Goal: Task Accomplishment & Management: Use online tool/utility

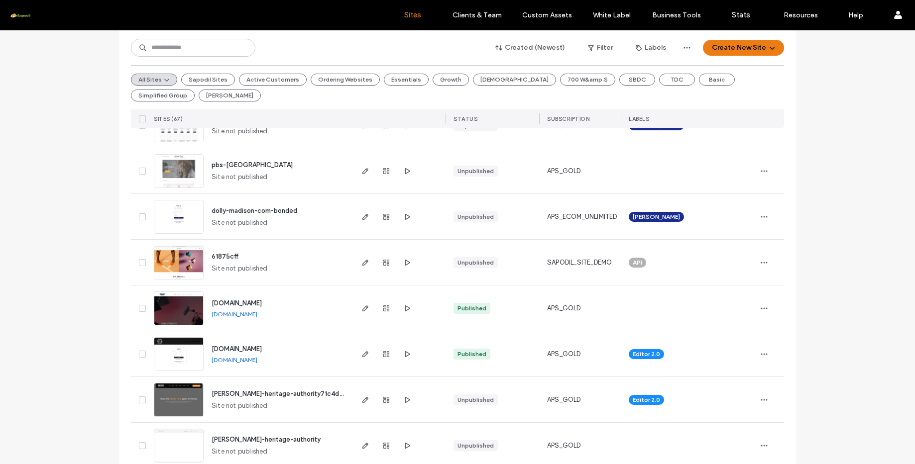
scroll to position [157, 0]
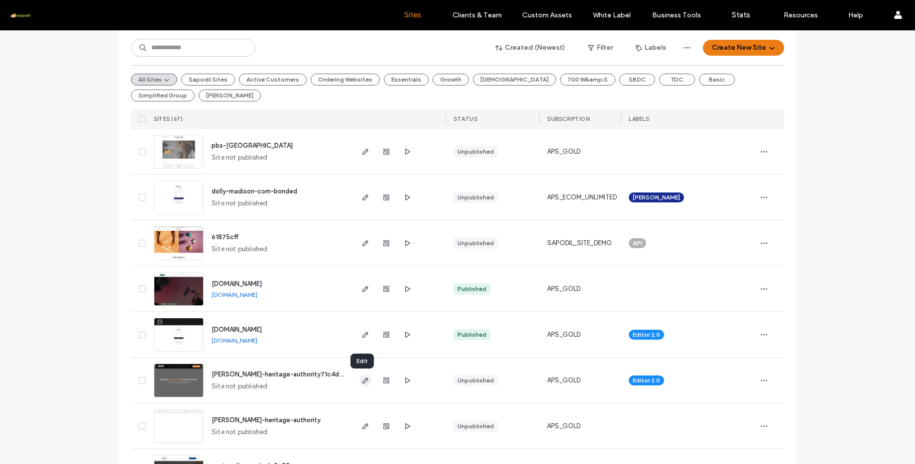
click at [361, 381] on icon "button" at bounding box center [365, 381] width 8 height 8
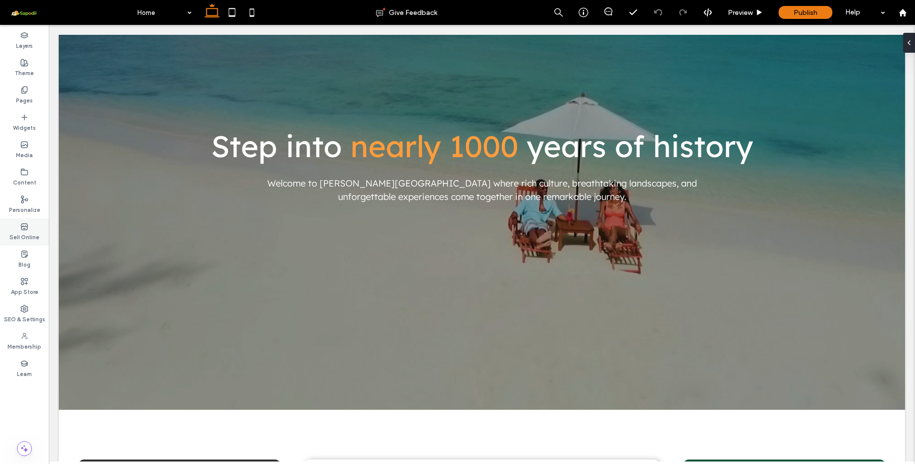
click at [28, 236] on label "Sell Online" at bounding box center [24, 236] width 30 height 11
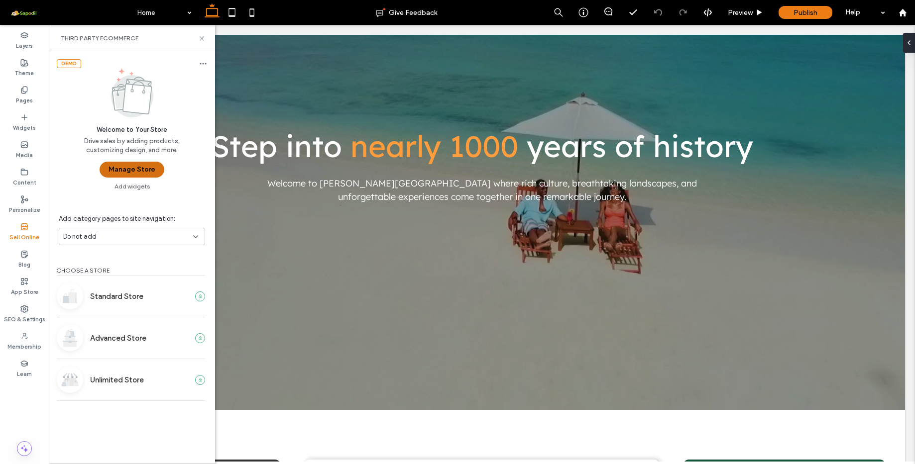
click at [143, 172] on button "Manage Store" at bounding box center [132, 170] width 65 height 16
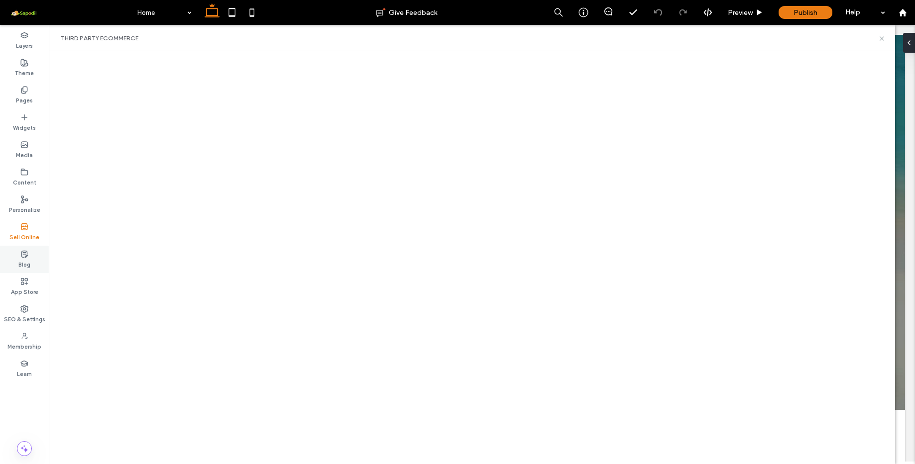
click at [25, 273] on div "Blog" at bounding box center [24, 259] width 49 height 27
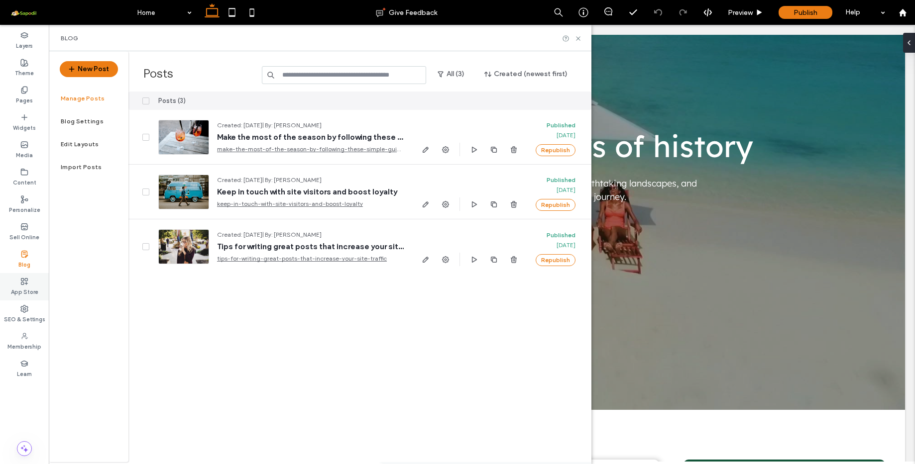
click at [25, 283] on icon at bounding box center [24, 282] width 8 height 8
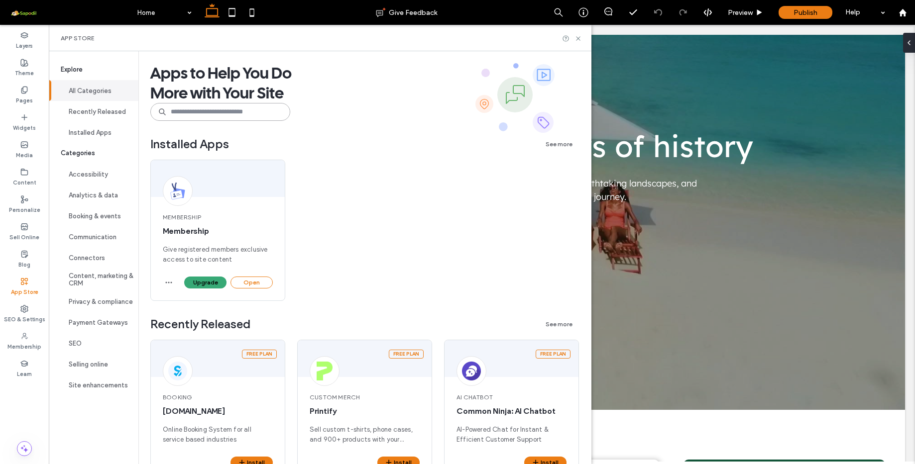
click at [234, 117] on input at bounding box center [220, 112] width 140 height 18
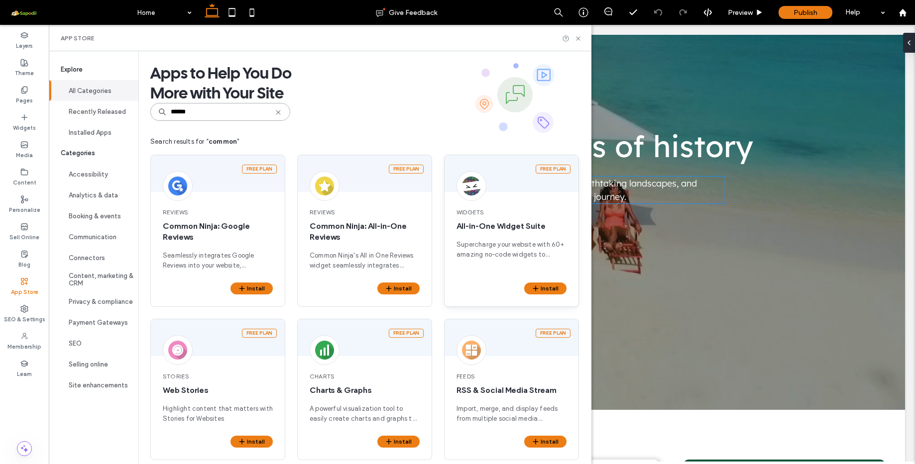
type input "******"
click at [481, 183] on div at bounding box center [471, 186] width 30 height 30
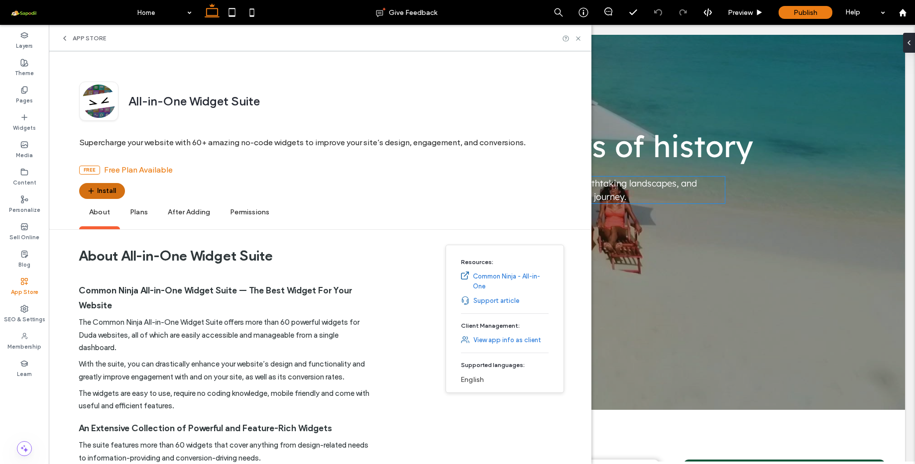
click at [118, 197] on button "Install" at bounding box center [102, 191] width 46 height 16
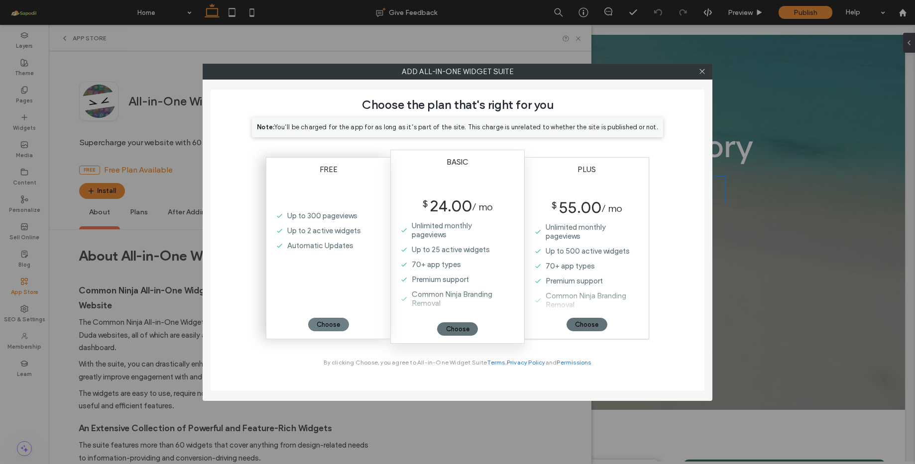
click at [334, 325] on div "Choose" at bounding box center [328, 324] width 41 height 13
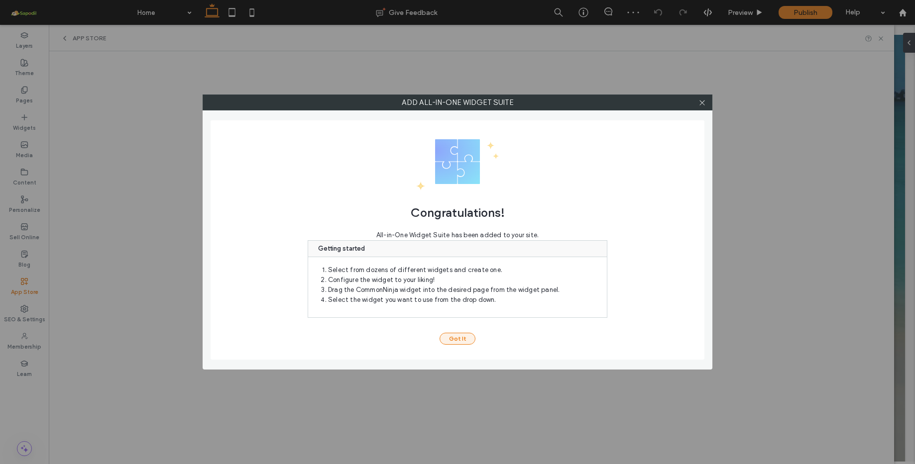
click at [458, 337] on button "Got It" at bounding box center [457, 339] width 36 height 12
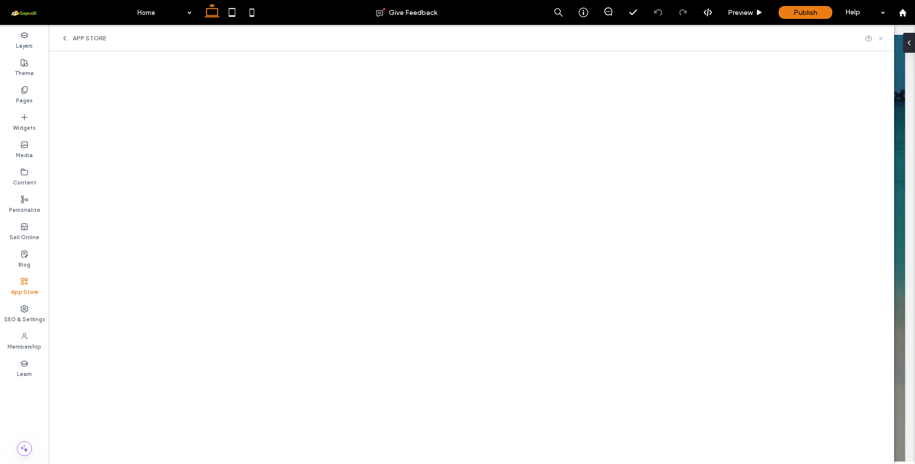
click at [881, 39] on use at bounding box center [880, 38] width 4 height 4
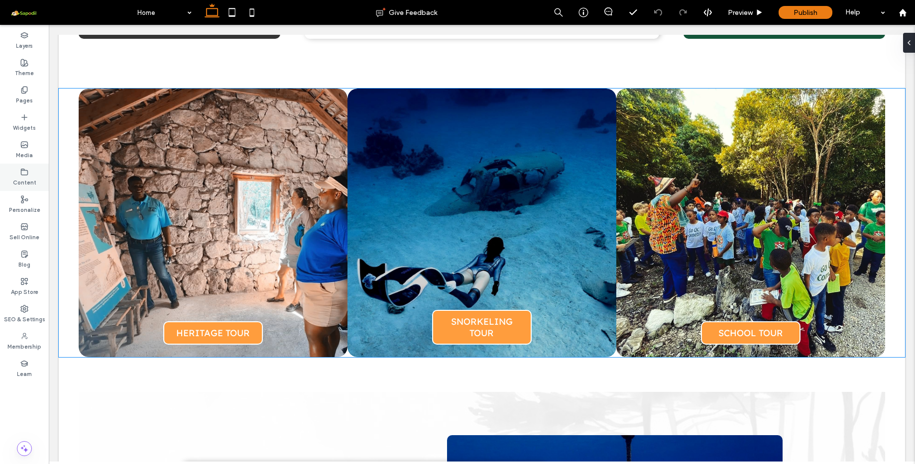
scroll to position [756, 0]
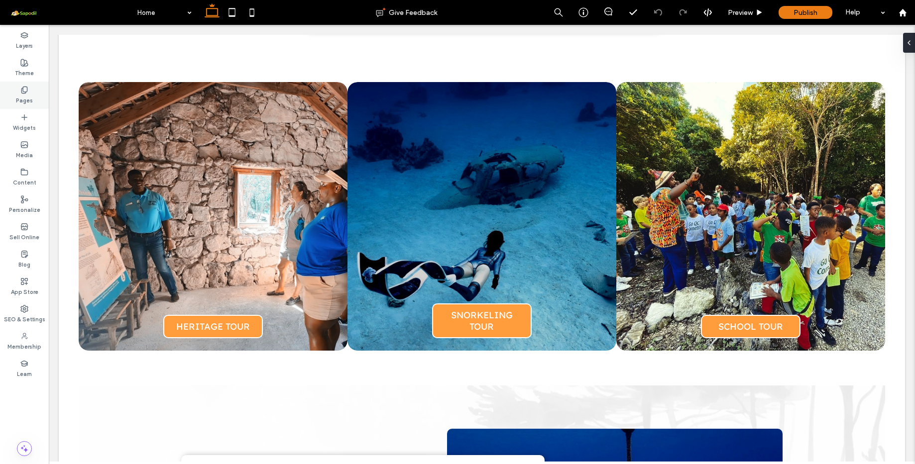
click at [26, 97] on label "Pages" at bounding box center [24, 99] width 17 height 11
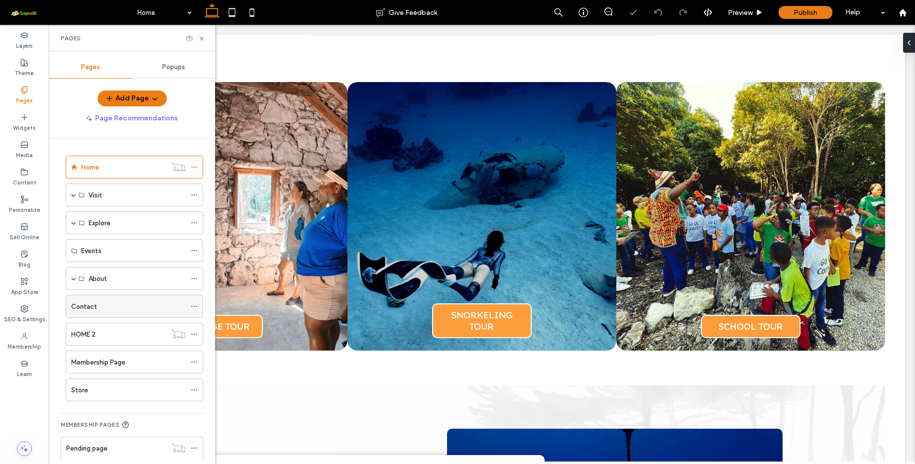
scroll to position [19, 0]
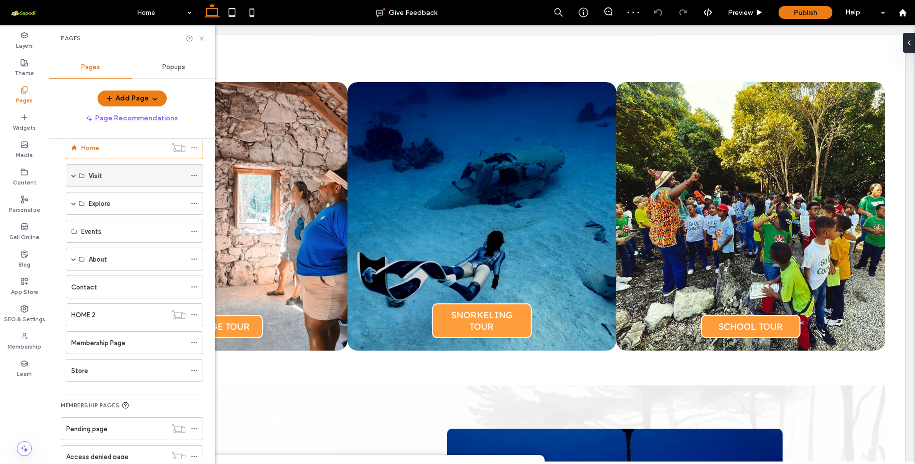
click at [71, 174] on span at bounding box center [73, 175] width 5 height 5
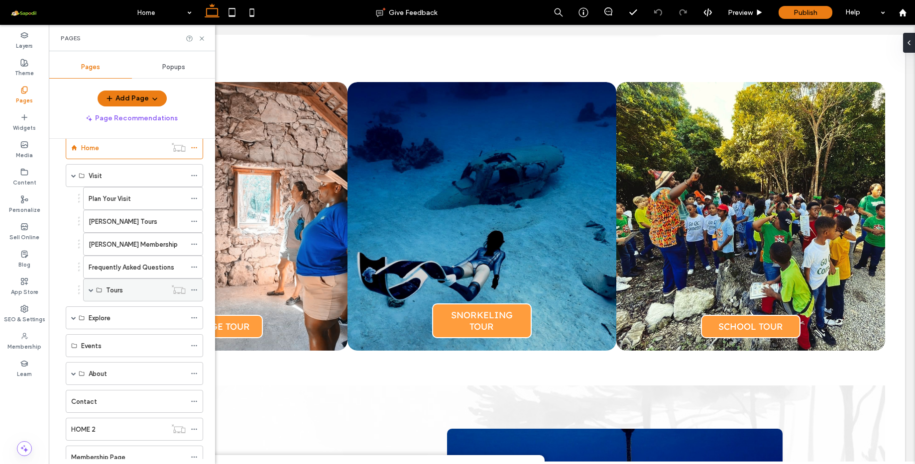
click at [92, 288] on span at bounding box center [91, 290] width 5 height 5
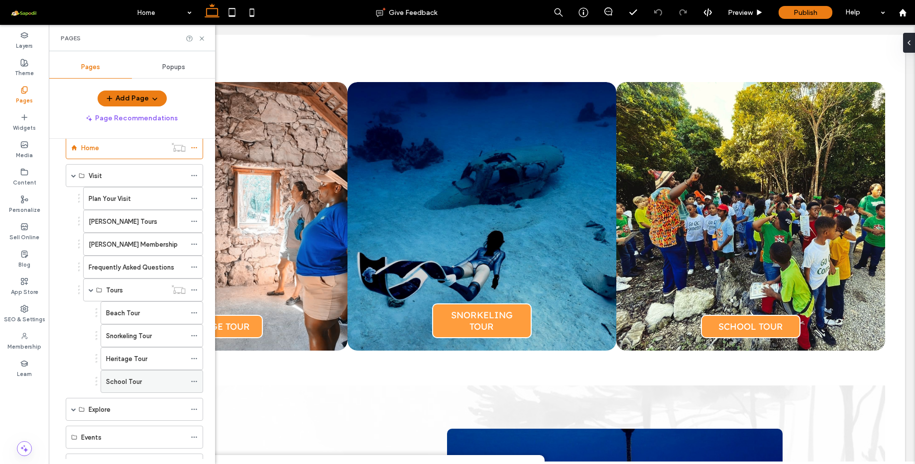
click at [135, 381] on label "School Tour" at bounding box center [124, 381] width 36 height 17
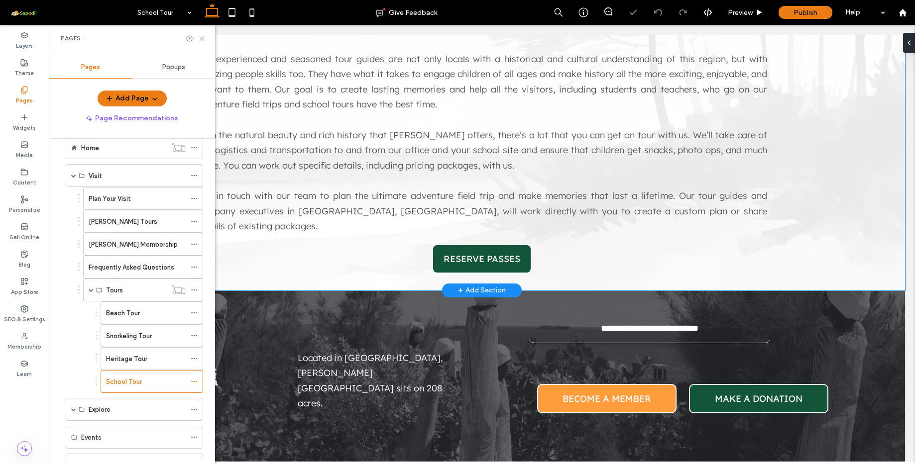
scroll to position [330, 0]
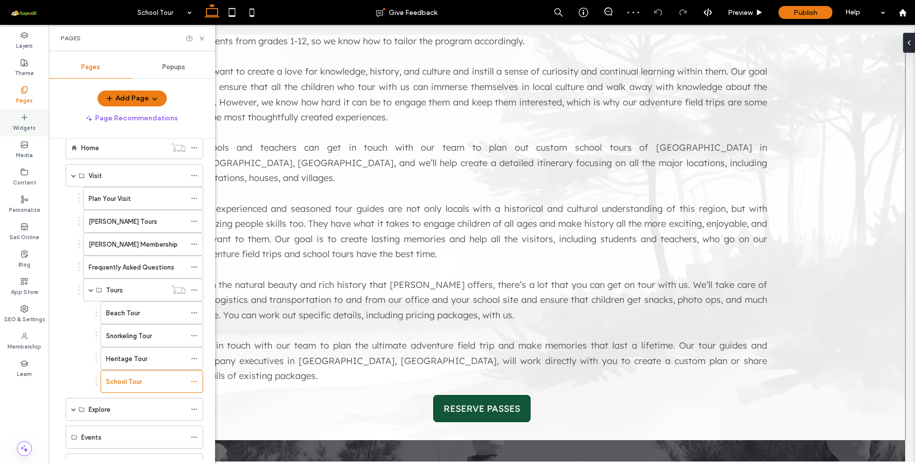
click at [24, 124] on label "Widgets" at bounding box center [24, 126] width 23 height 11
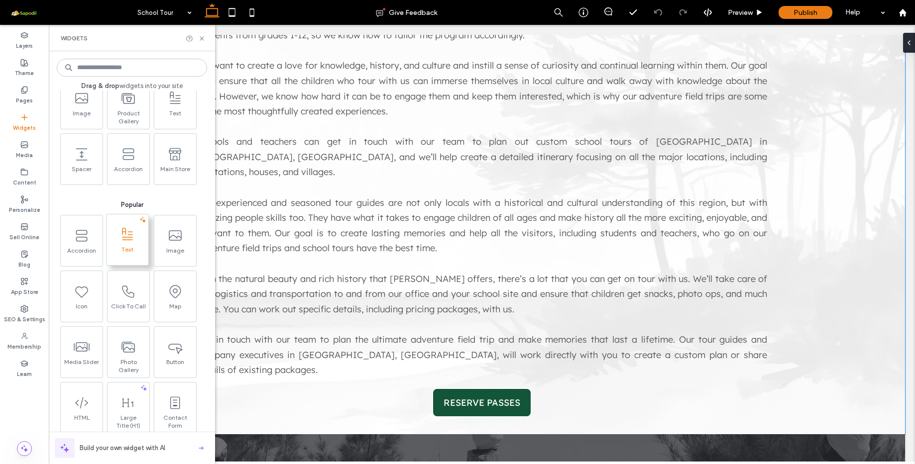
scroll to position [0, 0]
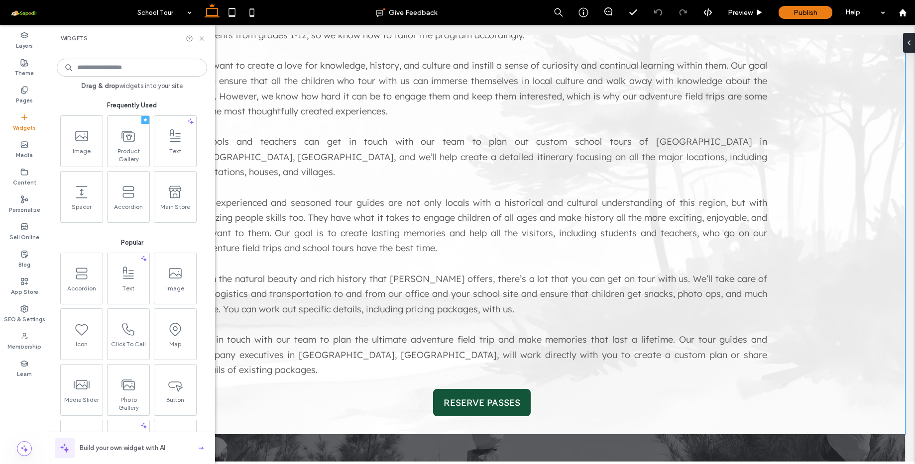
click at [148, 73] on input at bounding box center [132, 68] width 150 height 18
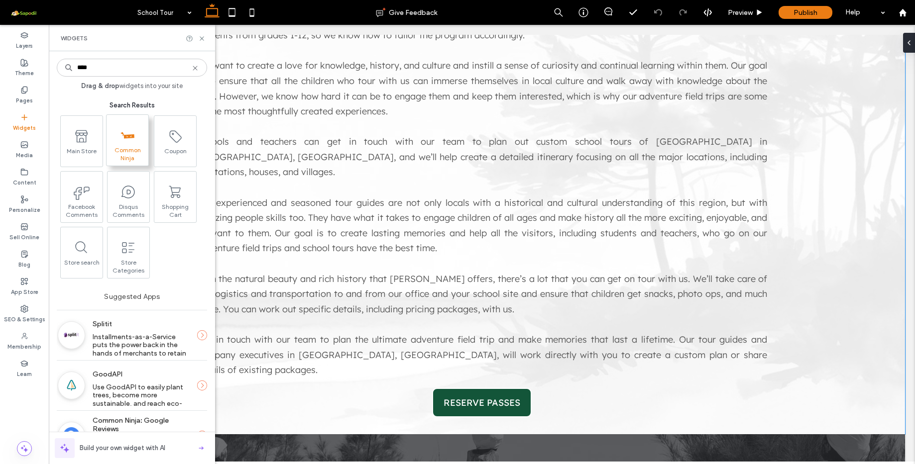
type input "****"
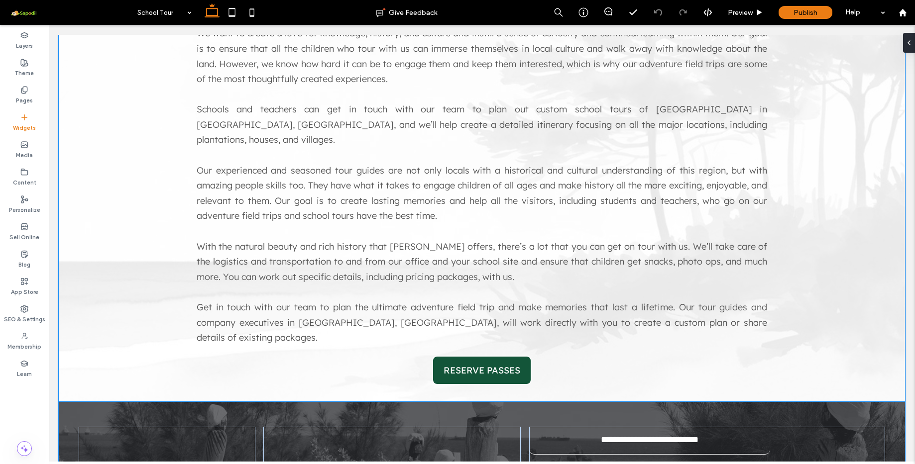
scroll to position [381, 0]
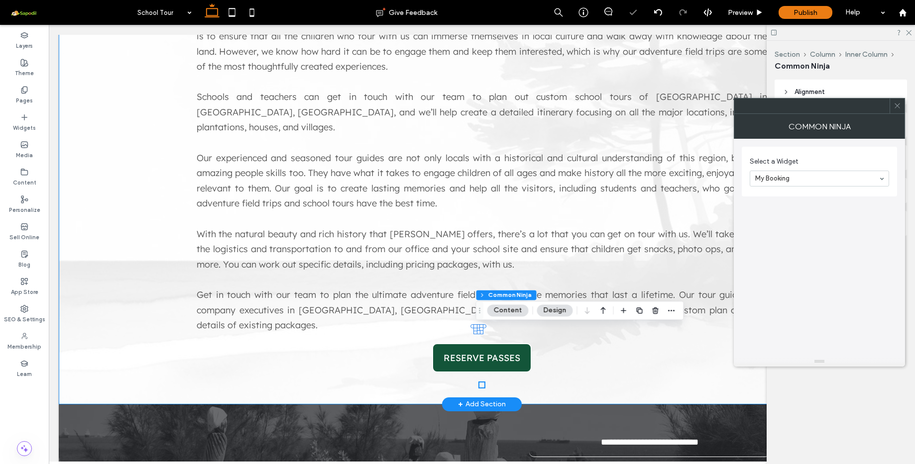
select select "**********"
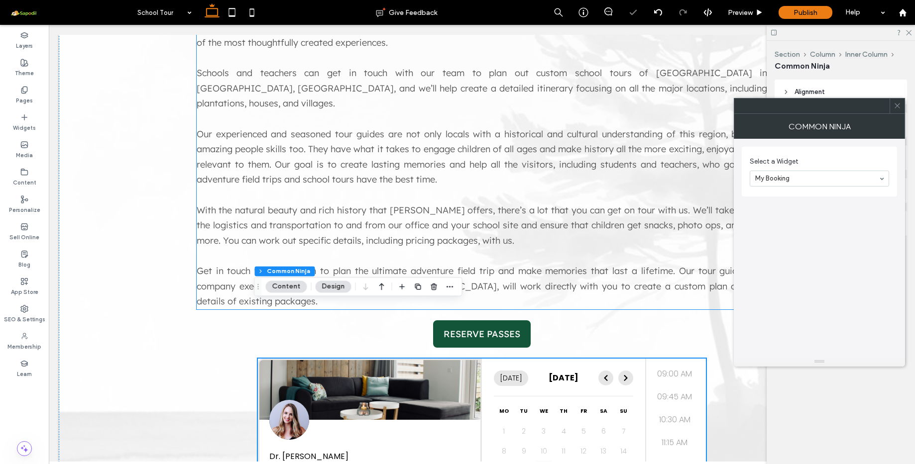
scroll to position [587, 0]
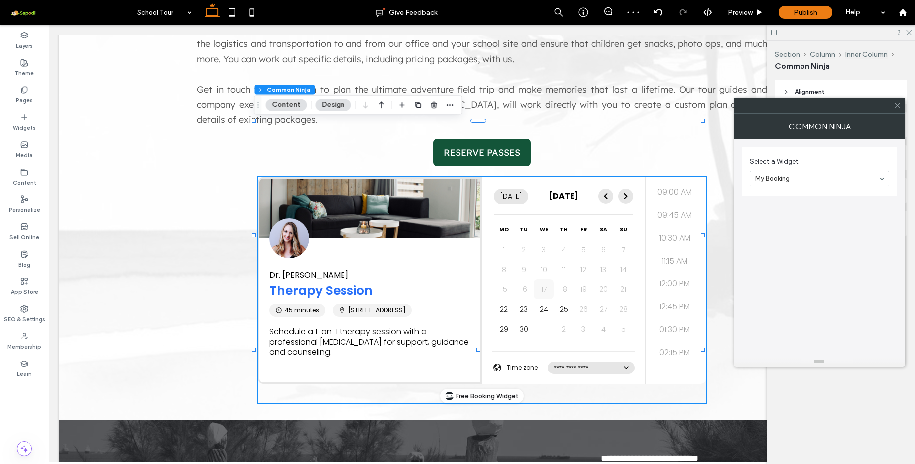
click at [901, 107] on div at bounding box center [896, 106] width 15 height 15
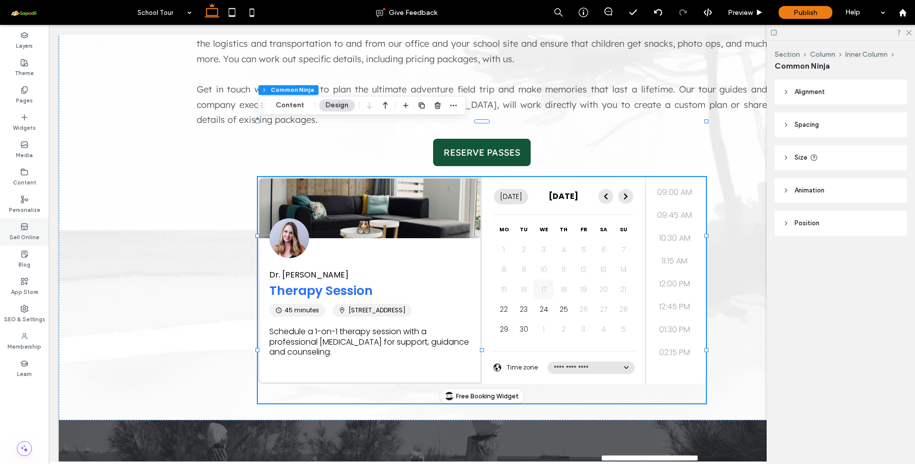
click at [19, 231] on label "Sell Online" at bounding box center [24, 236] width 30 height 11
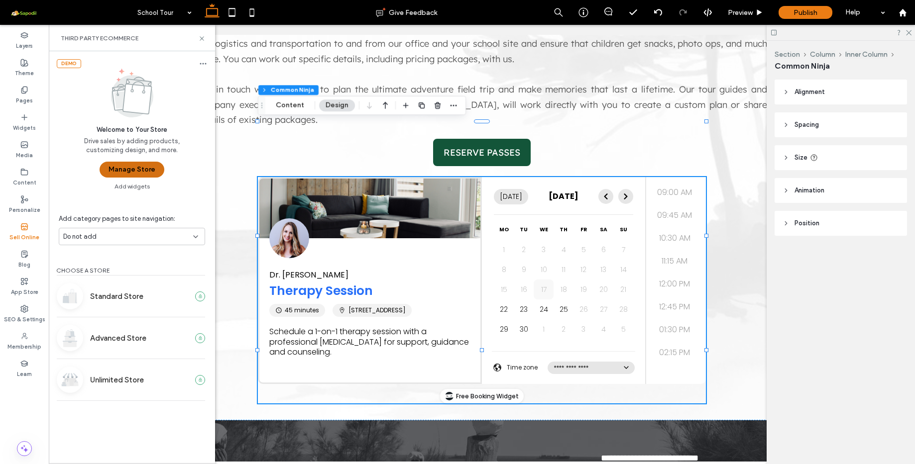
click at [121, 170] on button "Manage Store" at bounding box center [132, 170] width 65 height 16
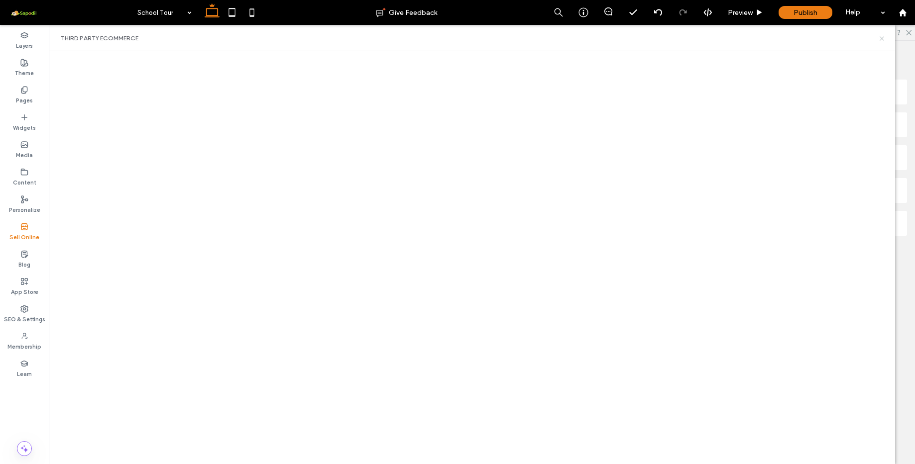
click at [884, 39] on icon at bounding box center [881, 38] width 7 height 7
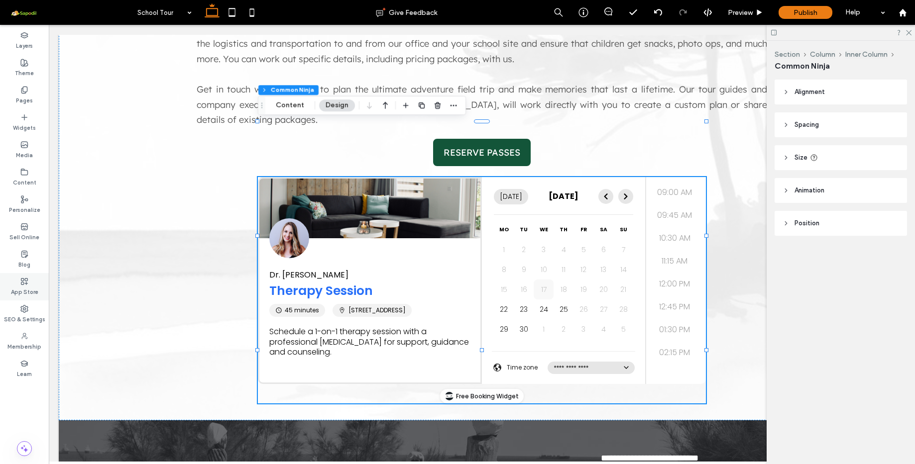
click at [21, 288] on label "App Store" at bounding box center [24, 291] width 27 height 11
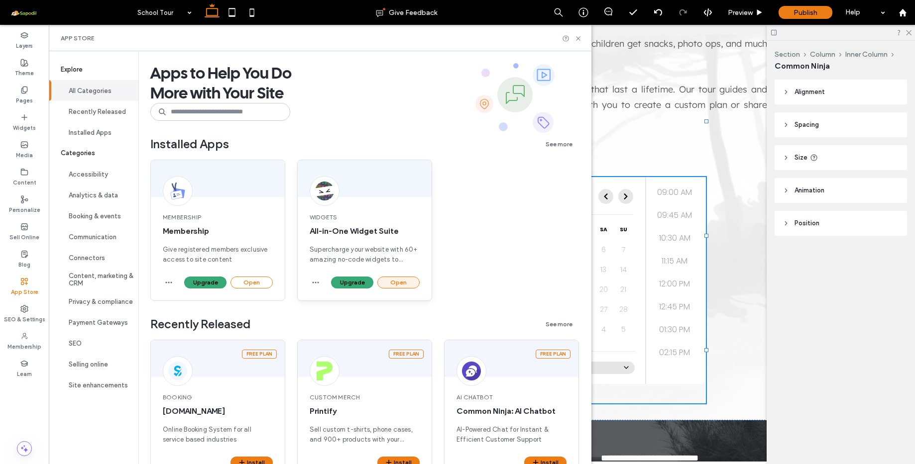
click at [398, 278] on button "Open" at bounding box center [398, 283] width 42 height 12
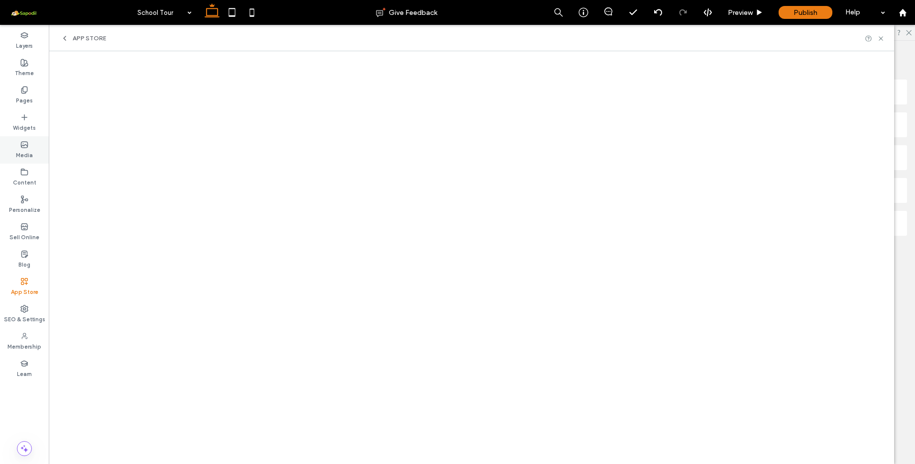
click at [23, 151] on label "Media" at bounding box center [24, 154] width 17 height 11
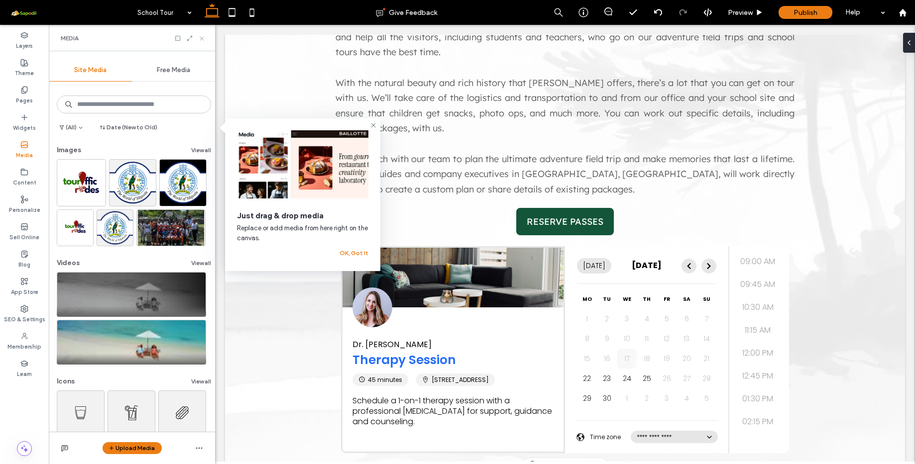
click at [205, 39] on icon at bounding box center [201, 38] width 7 height 7
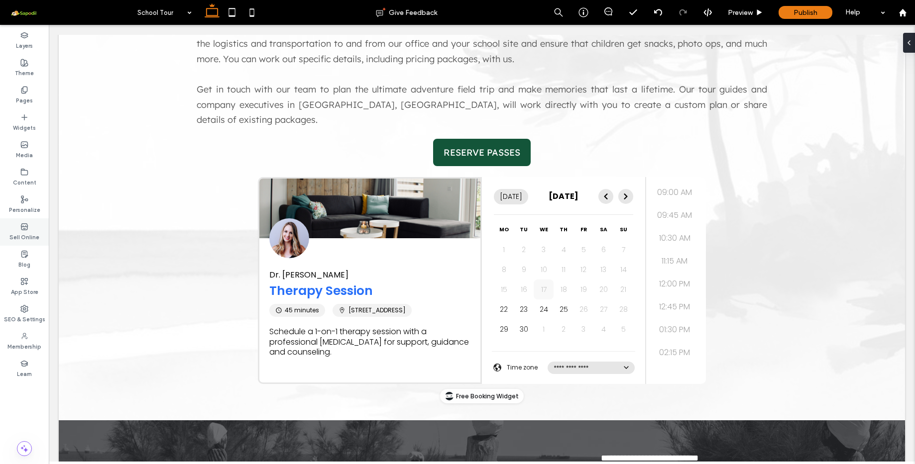
click at [25, 229] on use at bounding box center [24, 226] width 6 height 6
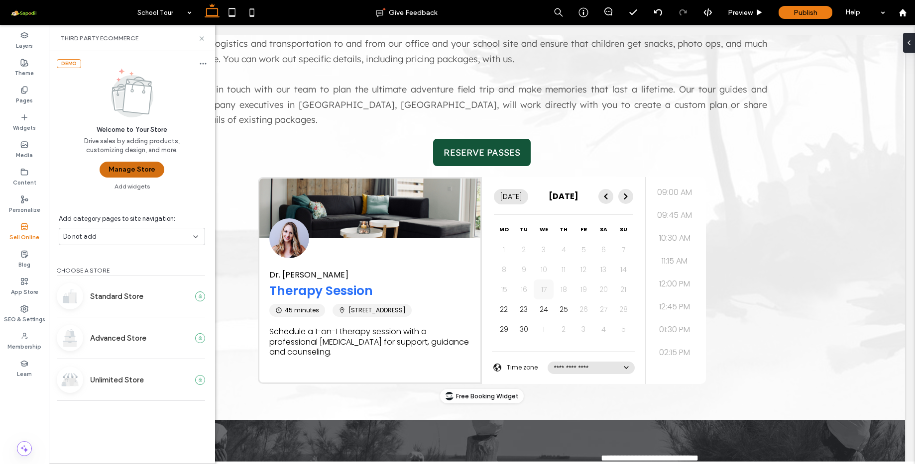
click at [139, 171] on button "Manage Store" at bounding box center [132, 170] width 65 height 16
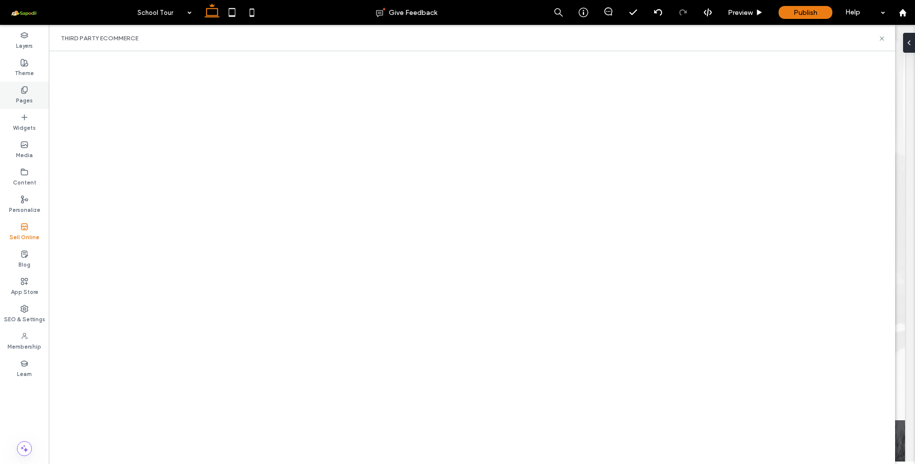
click at [24, 95] on label "Pages" at bounding box center [24, 99] width 17 height 11
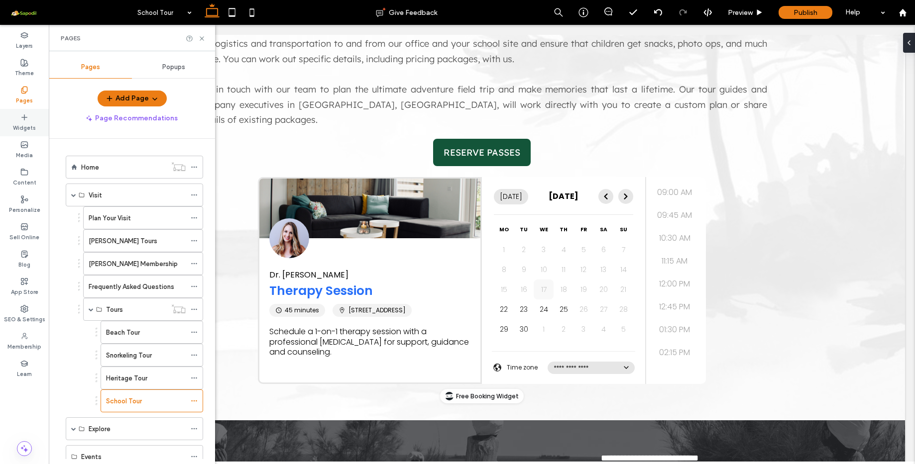
click at [25, 130] on label "Widgets" at bounding box center [24, 126] width 23 height 11
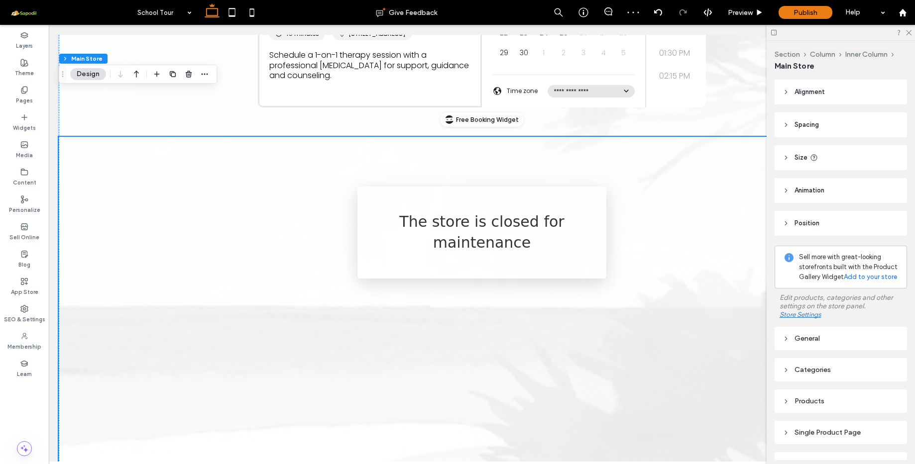
scroll to position [857, 0]
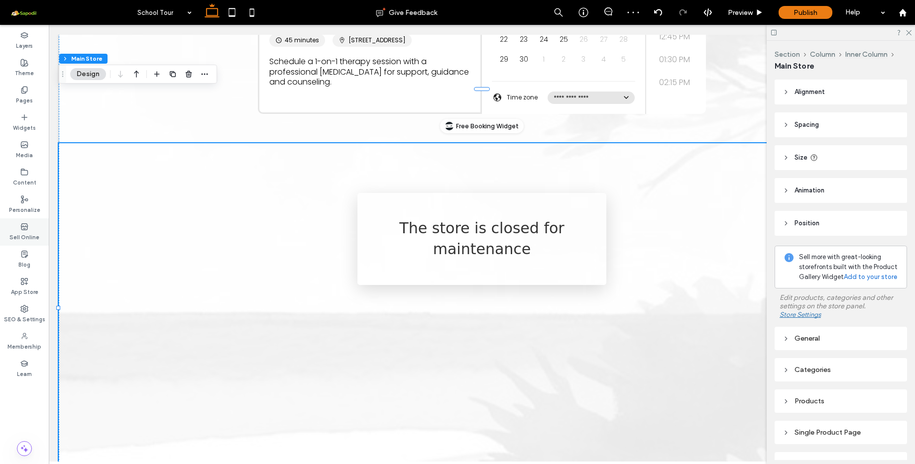
click at [28, 223] on icon at bounding box center [24, 227] width 8 height 8
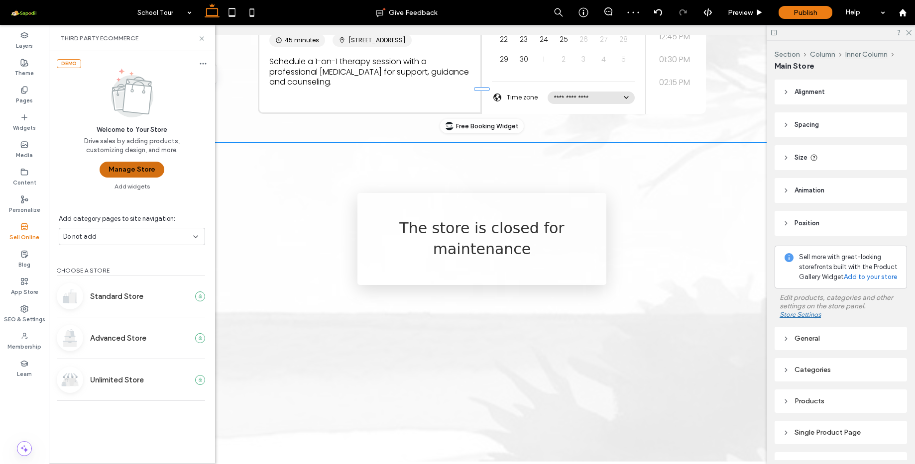
click at [150, 167] on button "Manage Store" at bounding box center [132, 170] width 65 height 16
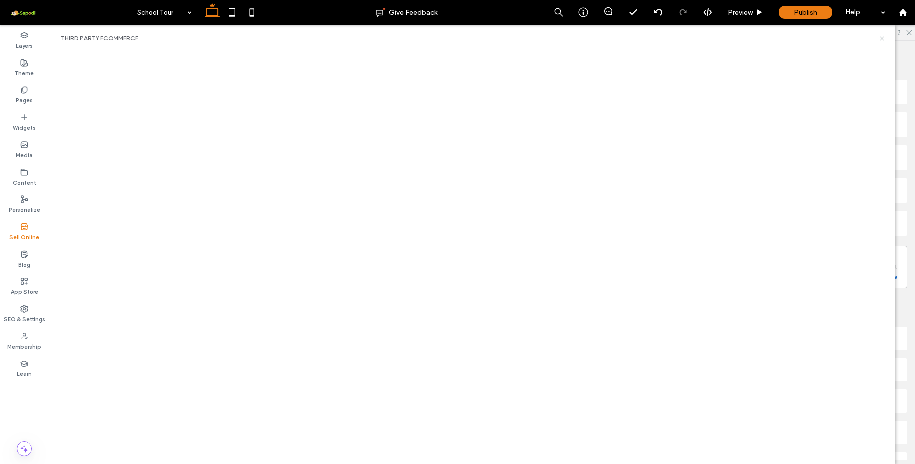
click at [883, 38] on icon at bounding box center [881, 38] width 7 height 7
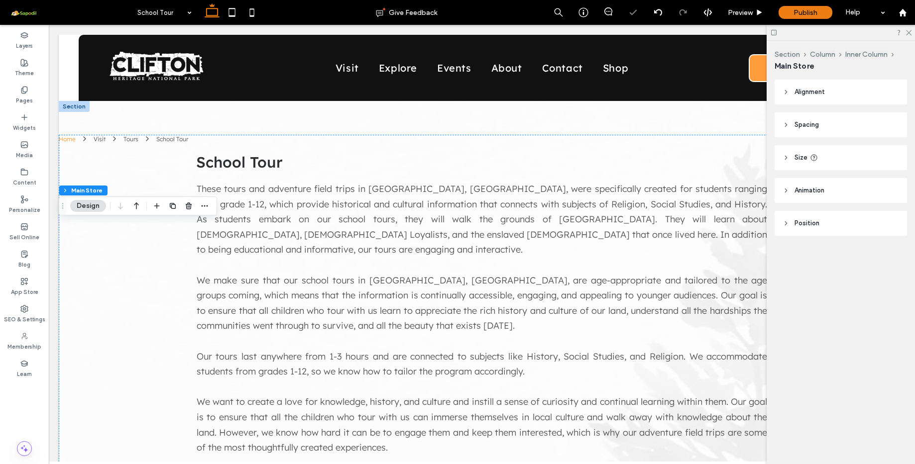
scroll to position [430, 0]
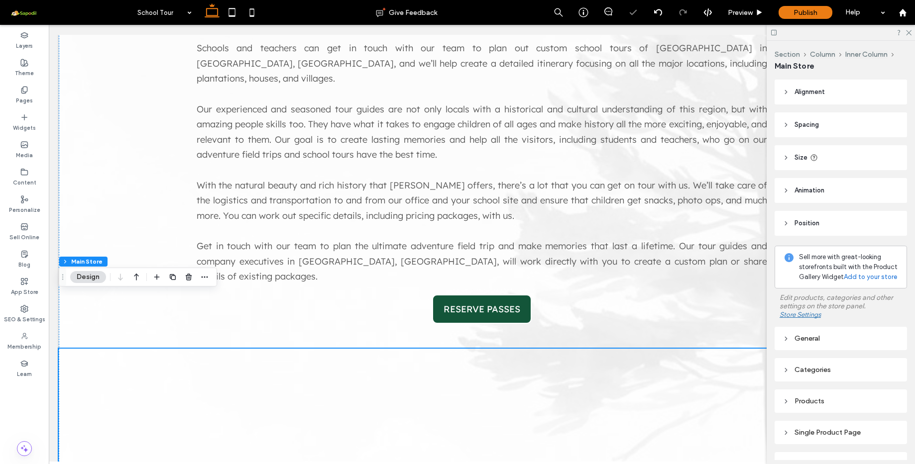
select select "**********"
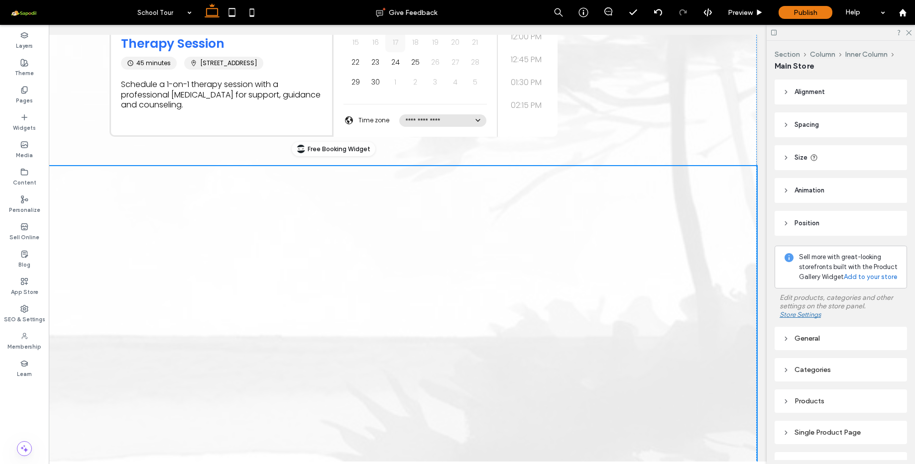
scroll to position [741, 0]
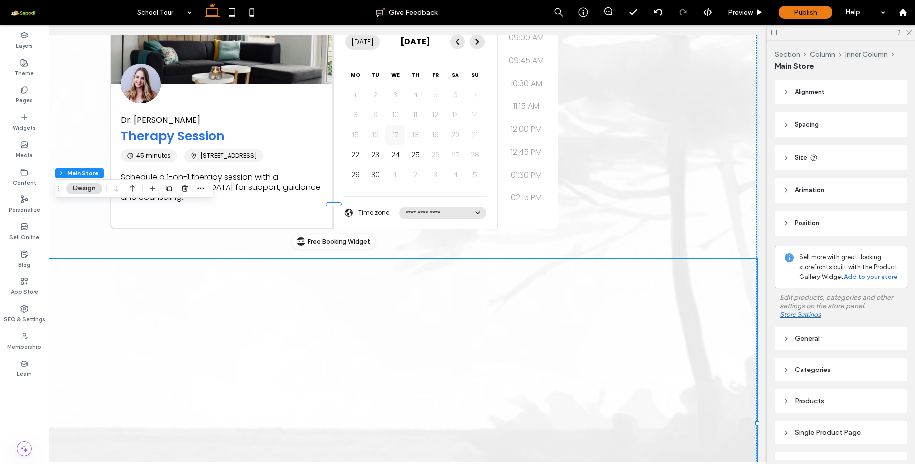
click at [238, 305] on div at bounding box center [333, 358] width 846 height 199
click at [85, 191] on button "Design" at bounding box center [84, 189] width 36 height 12
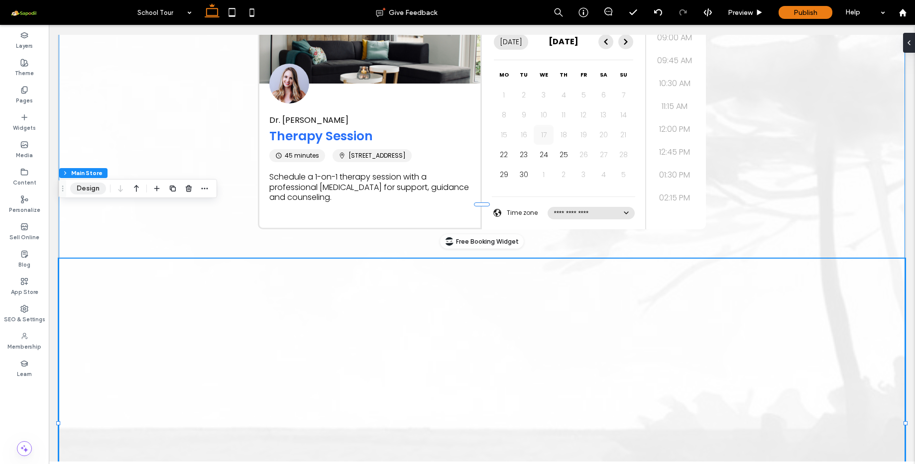
scroll to position [0, 0]
click at [82, 188] on button "Design" at bounding box center [88, 189] width 36 height 12
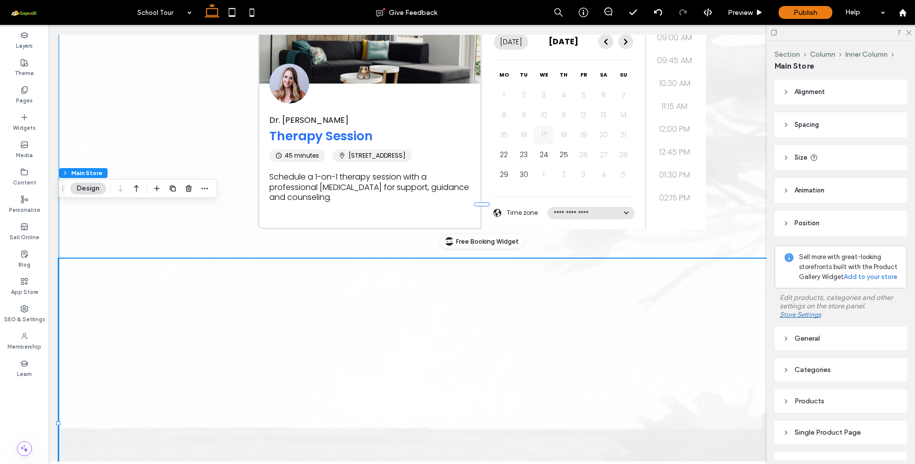
click at [94, 193] on button "Design" at bounding box center [88, 189] width 36 height 12
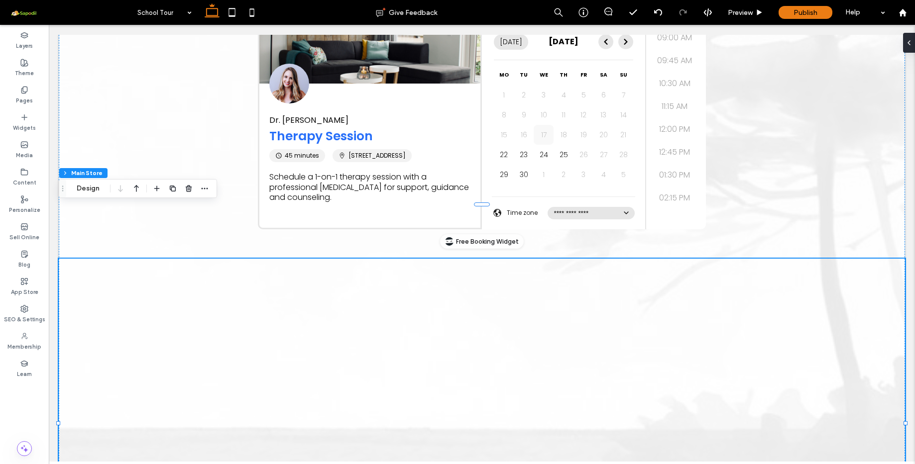
click at [360, 259] on div at bounding box center [482, 358] width 846 height 199
click at [85, 190] on button "Design" at bounding box center [88, 189] width 36 height 12
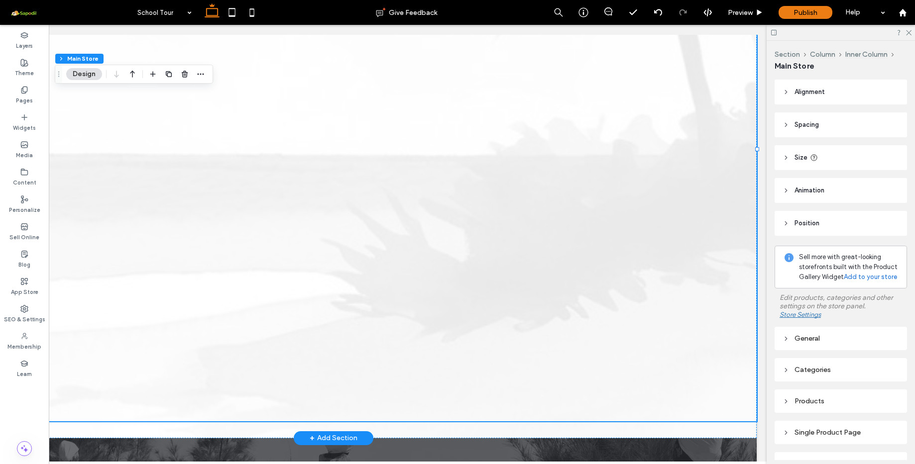
scroll to position [944, 0]
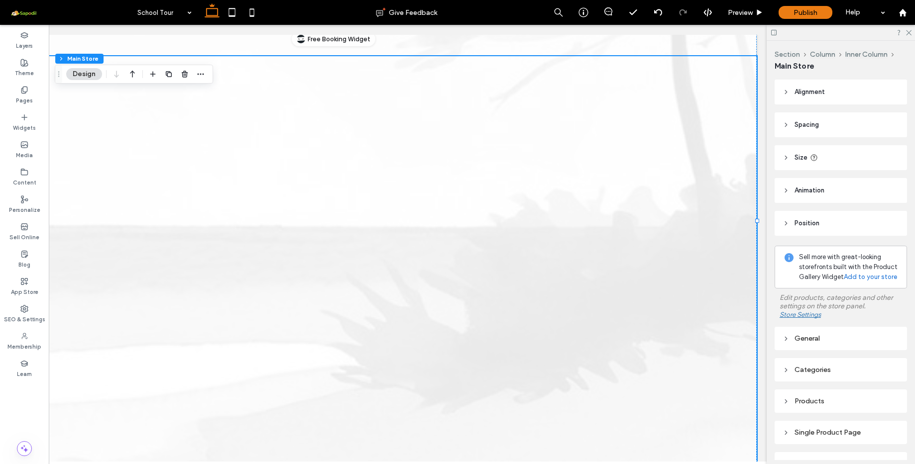
click at [321, 226] on div at bounding box center [333, 274] width 846 height 437
click at [91, 71] on button "Design" at bounding box center [84, 74] width 36 height 12
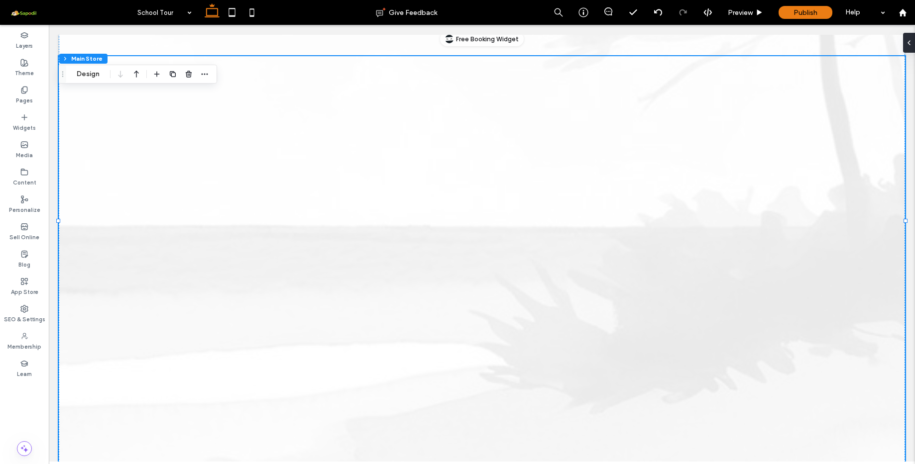
scroll to position [0, 0]
click at [88, 74] on button "Design" at bounding box center [88, 74] width 36 height 12
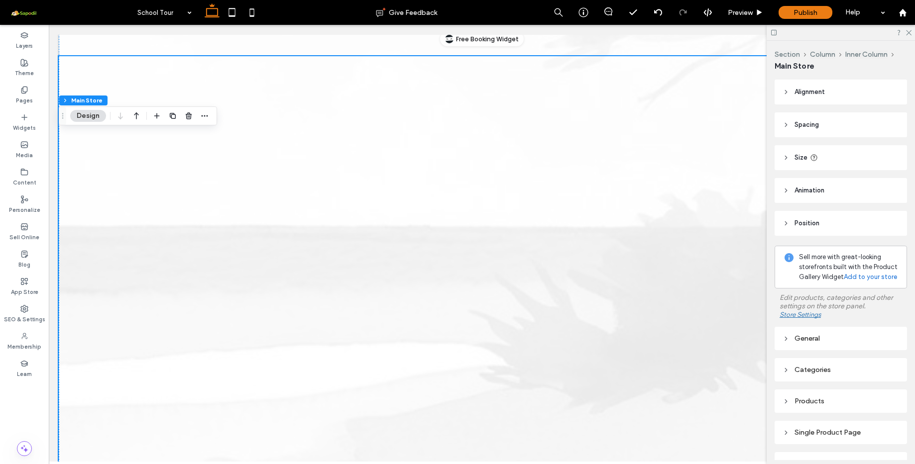
scroll to position [743, 0]
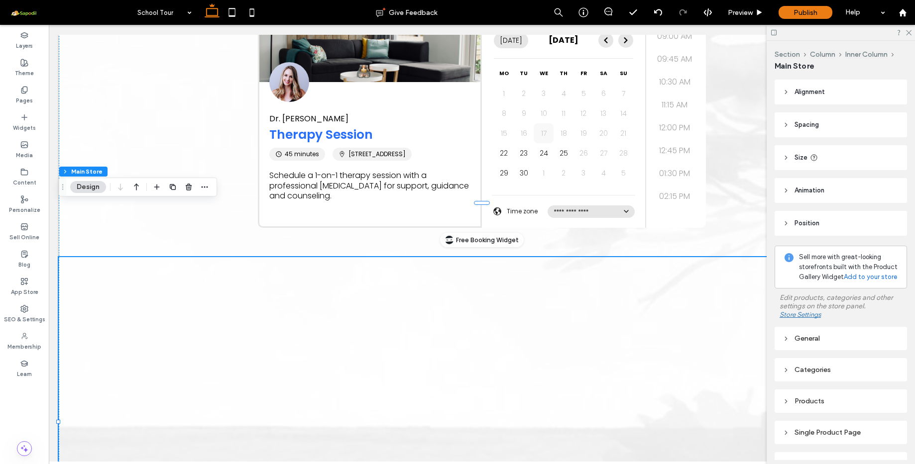
click at [454, 309] on div at bounding box center [482, 356] width 846 height 199
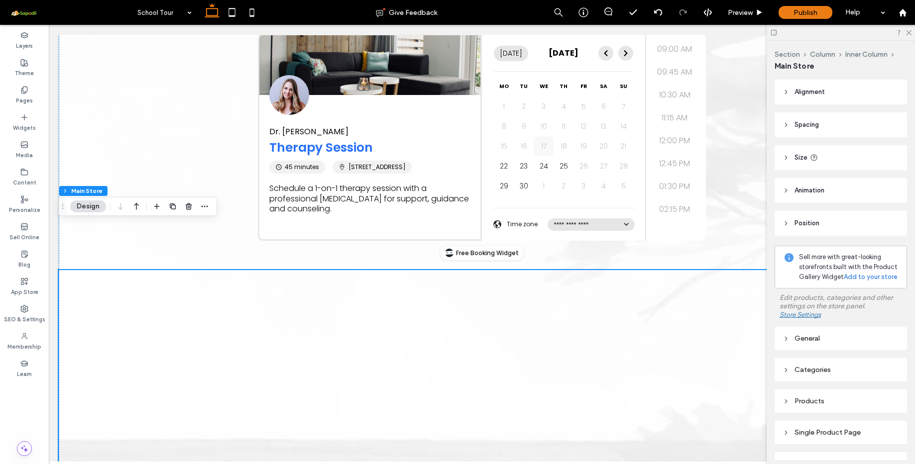
scroll to position [723, 0]
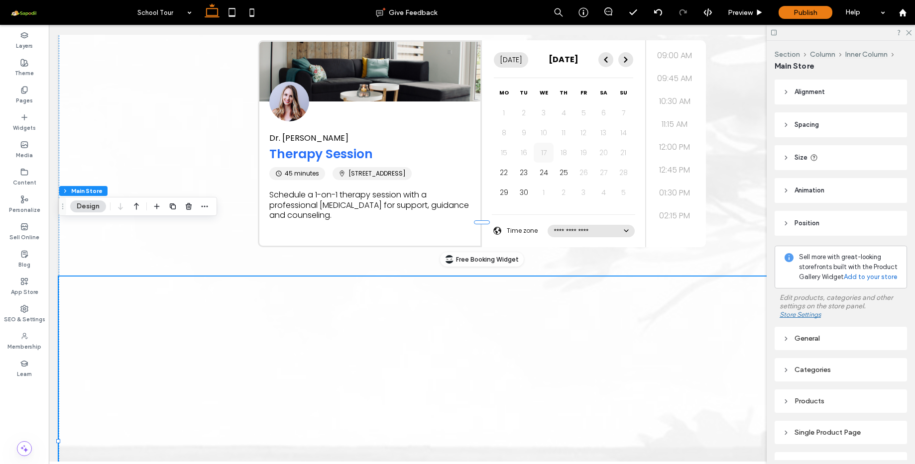
click at [798, 337] on div "General" at bounding box center [840, 338] width 116 height 8
click at [850, 359] on input at bounding box center [856, 360] width 64 height 7
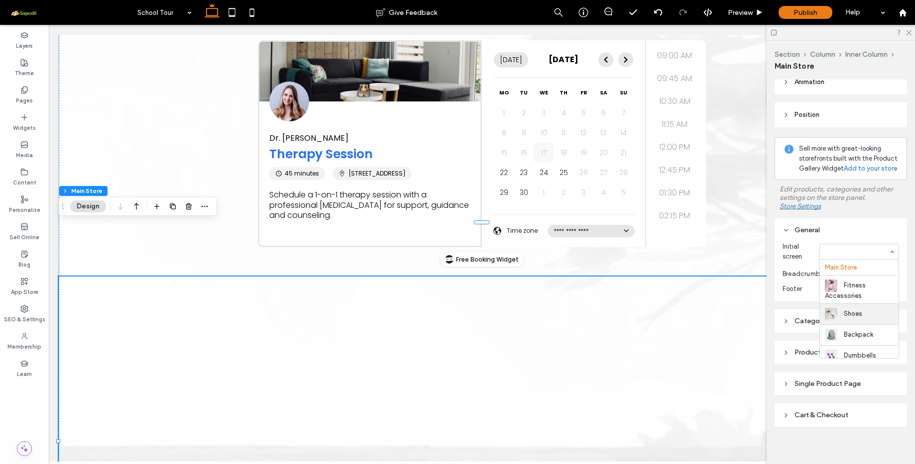
scroll to position [89, 0]
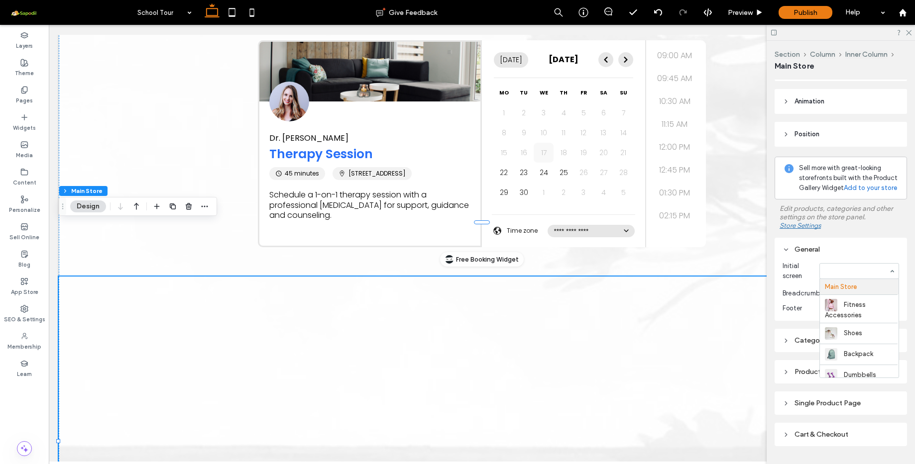
click at [862, 270] on input at bounding box center [856, 271] width 64 height 7
click at [867, 259] on section "Initial screen Main Store Fitness Accessories Shoes Backpack Dumbbells Fitness …" at bounding box center [840, 271] width 116 height 30
click at [224, 304] on div at bounding box center [482, 376] width 846 height 199
click at [186, 209] on icon "button" at bounding box center [189, 207] width 8 height 8
click at [199, 277] on div at bounding box center [482, 376] width 846 height 199
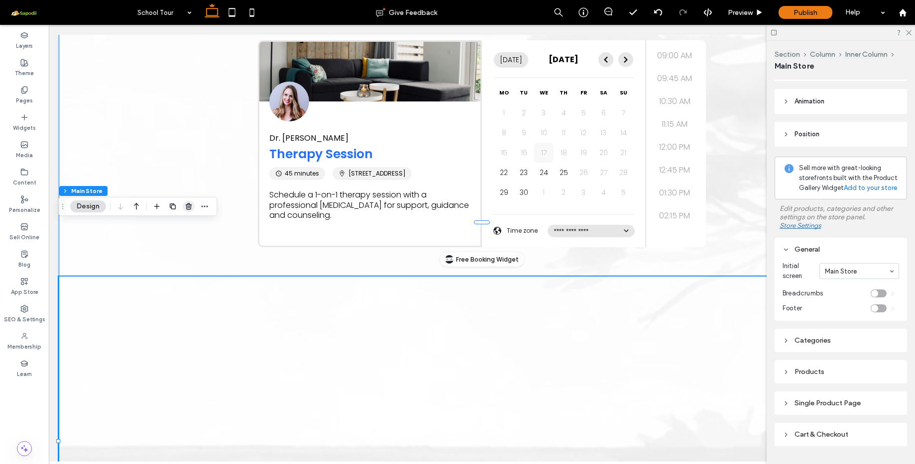
click at [191, 206] on use "button" at bounding box center [189, 206] width 6 height 6
click at [190, 204] on icon "button" at bounding box center [189, 207] width 8 height 8
click at [190, 185] on div "Delete" at bounding box center [189, 184] width 31 height 15
click at [204, 207] on icon "button" at bounding box center [205, 207] width 8 height 8
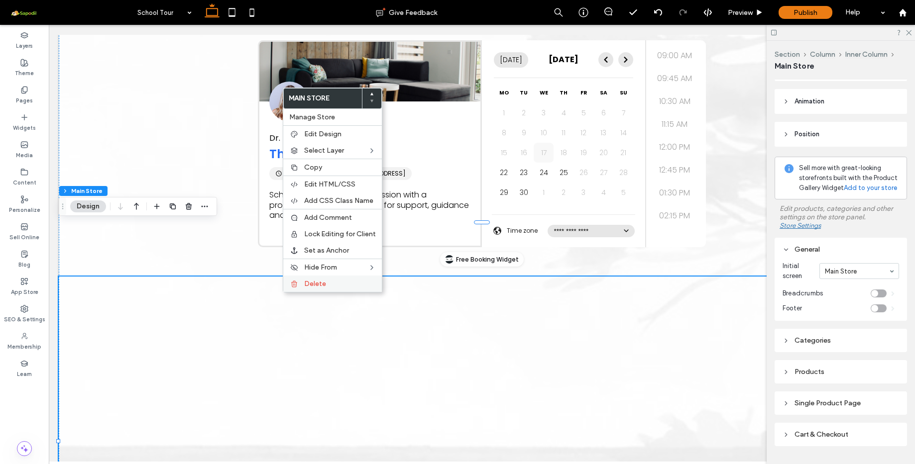
click at [320, 281] on span "Delete" at bounding box center [315, 284] width 22 height 8
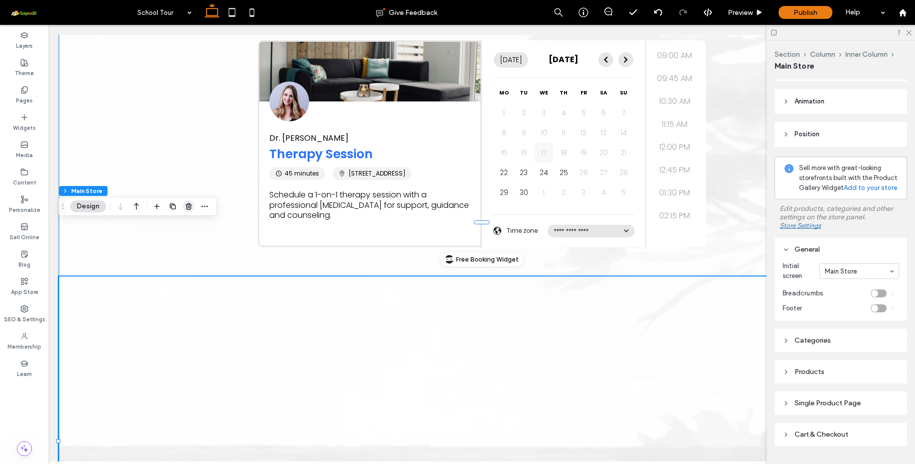
click at [190, 206] on use "button" at bounding box center [189, 206] width 6 height 6
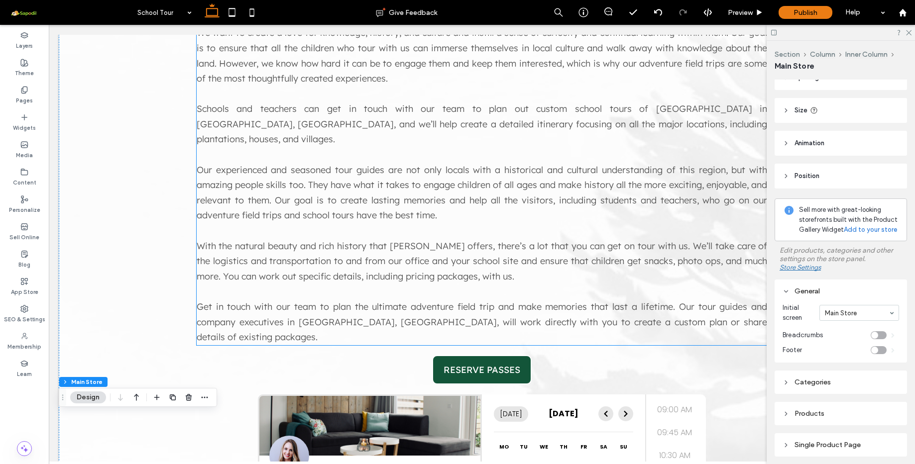
scroll to position [604, 0]
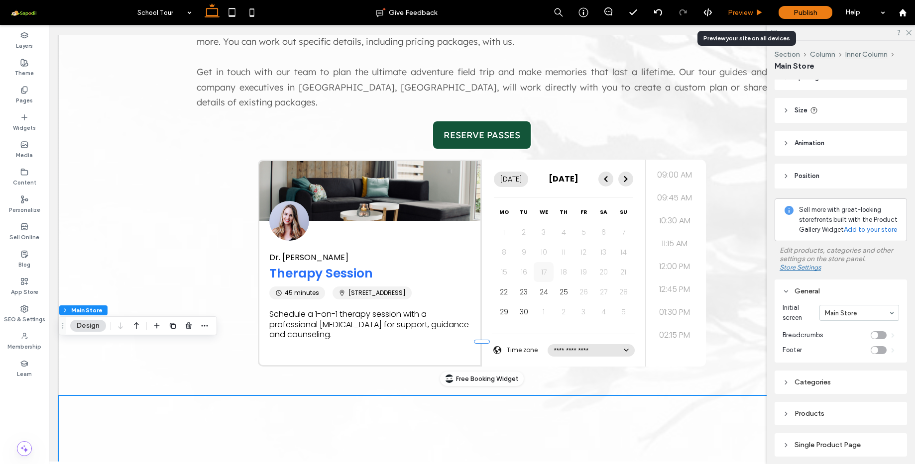
click at [738, 14] on span "Preview" at bounding box center [739, 12] width 25 height 8
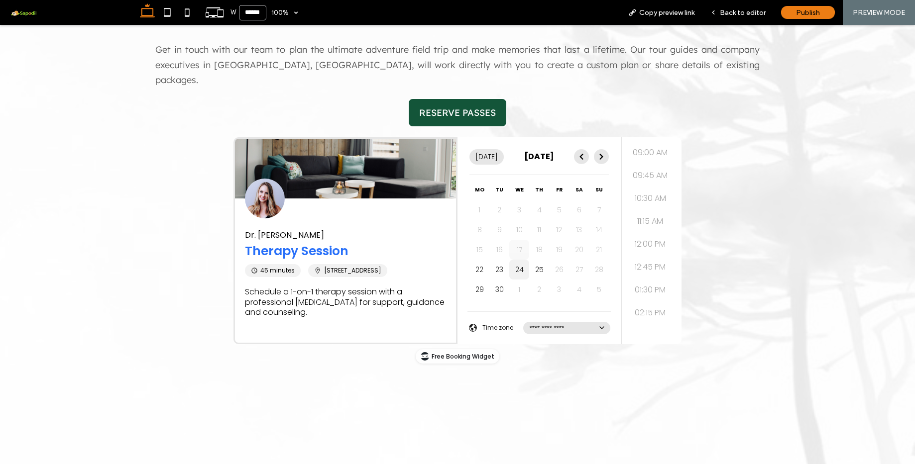
click at [524, 260] on button "24" at bounding box center [519, 270] width 20 height 20
click at [669, 257] on button "12:45 PM" at bounding box center [649, 267] width 47 height 20
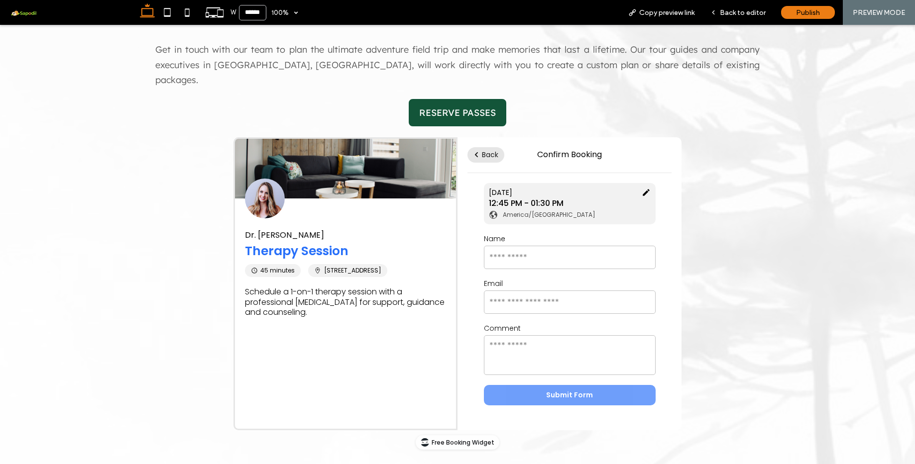
click at [483, 147] on button "Back" at bounding box center [485, 154] width 37 height 15
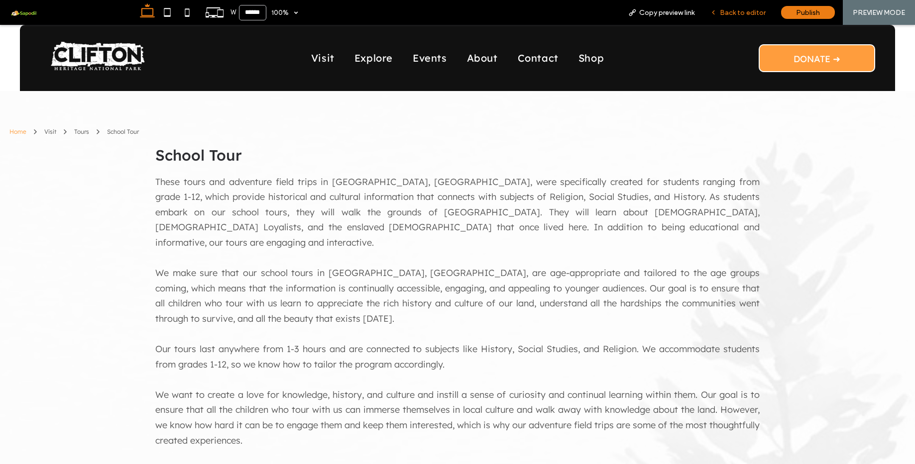
click at [742, 16] on span "Back to editor" at bounding box center [743, 12] width 46 height 8
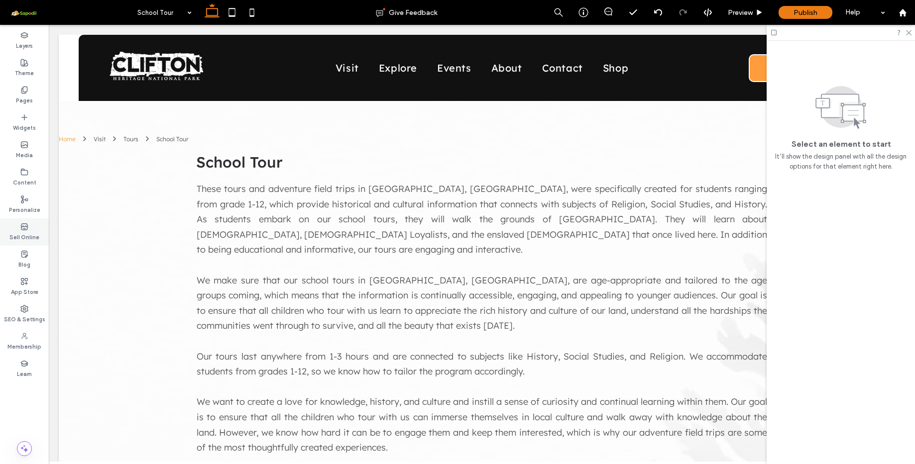
click at [21, 227] on use at bounding box center [24, 226] width 6 height 6
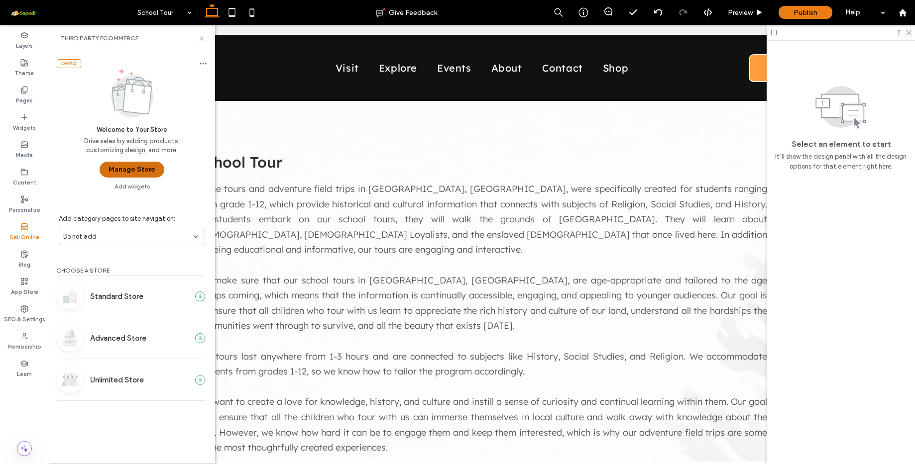
click at [127, 171] on button "Manage Store" at bounding box center [132, 170] width 65 height 16
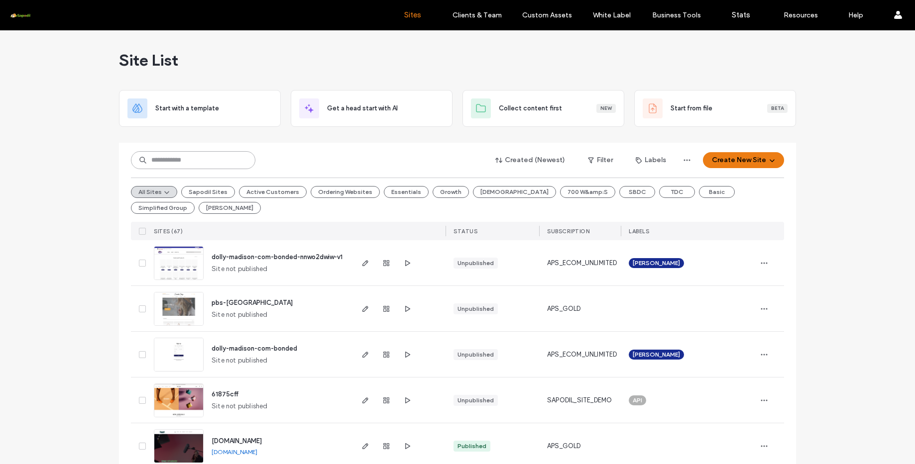
click at [220, 162] on input at bounding box center [193, 160] width 124 height 18
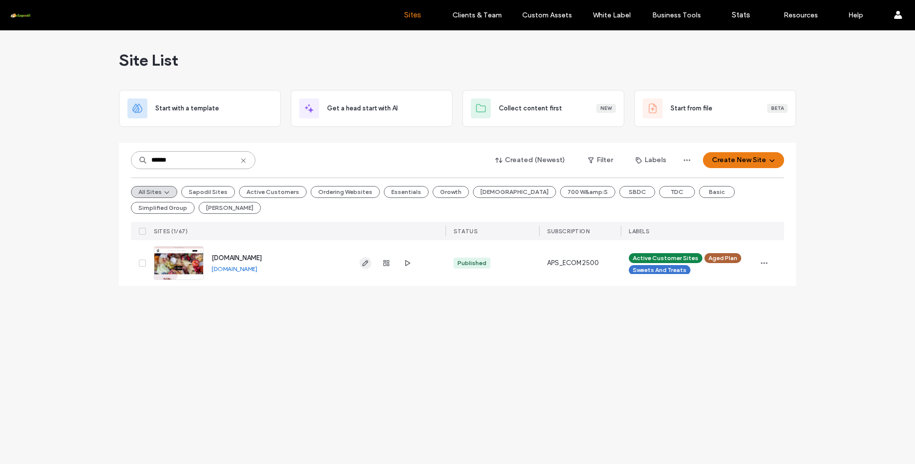
type input "******"
click at [365, 260] on icon "button" at bounding box center [365, 263] width 8 height 8
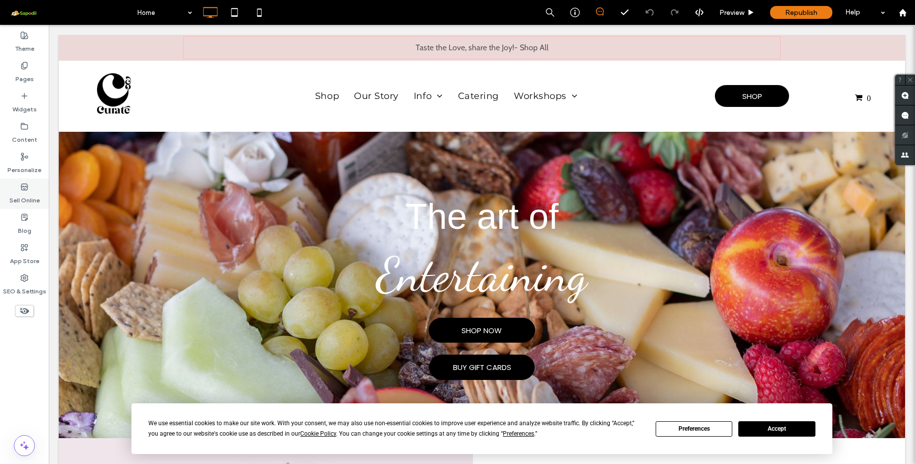
click at [26, 203] on label "Sell Online" at bounding box center [24, 198] width 30 height 14
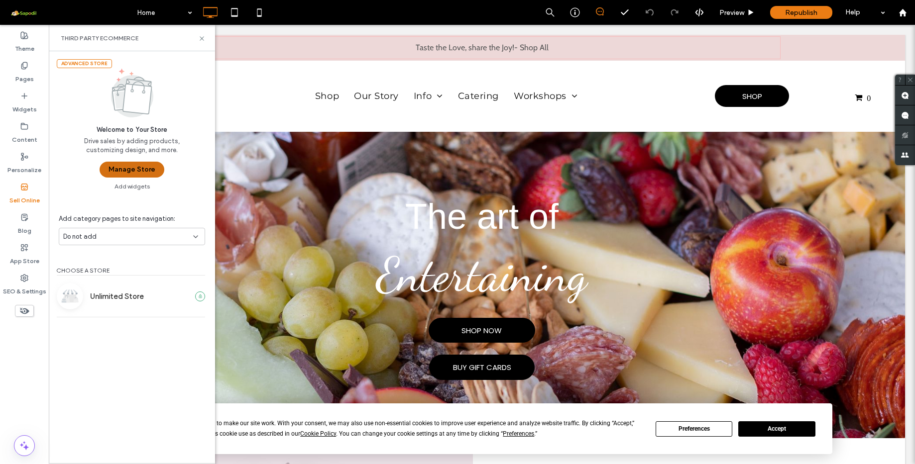
click at [128, 171] on button "Manage Store" at bounding box center [132, 170] width 65 height 16
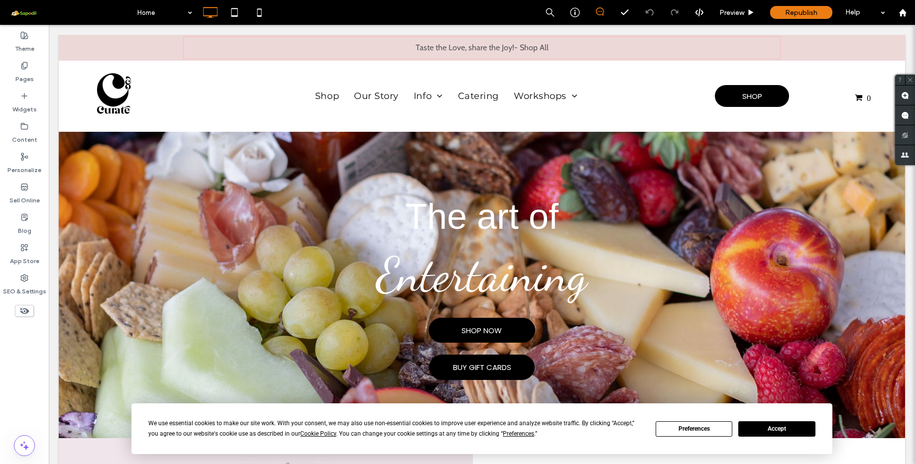
click at [772, 432] on button "Accept" at bounding box center [776, 428] width 77 height 15
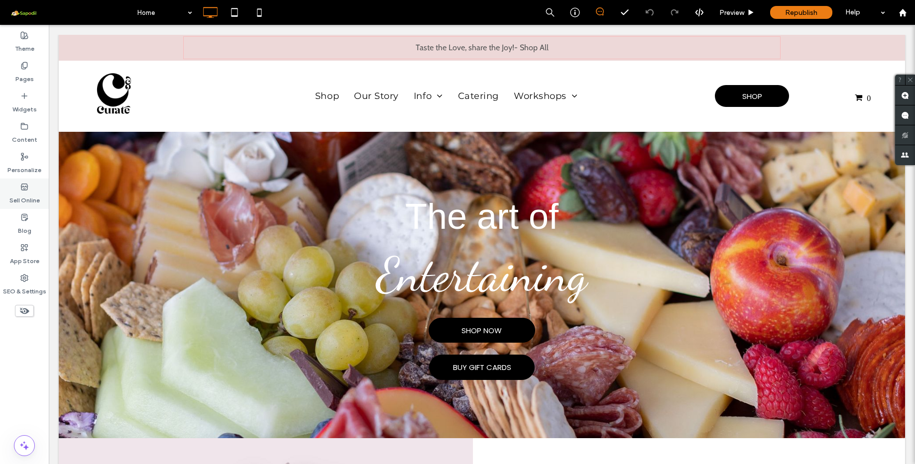
click at [26, 197] on label "Sell Online" at bounding box center [24, 198] width 30 height 14
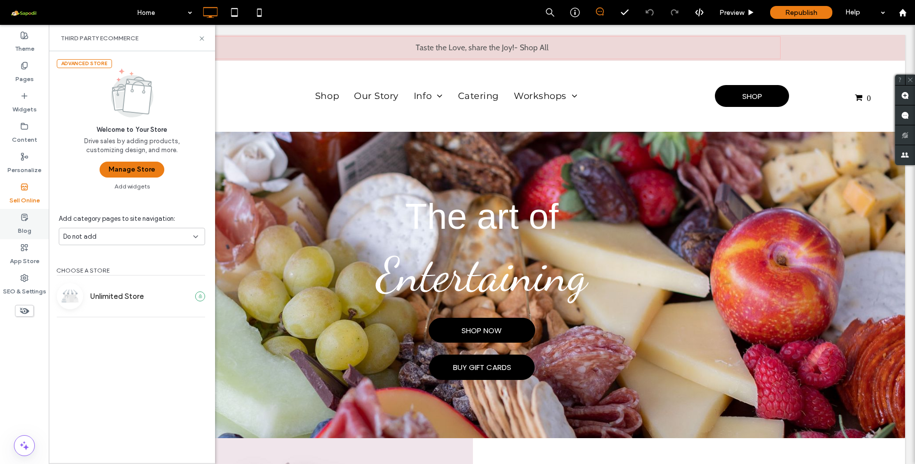
click at [26, 221] on label "Blog" at bounding box center [24, 228] width 13 height 14
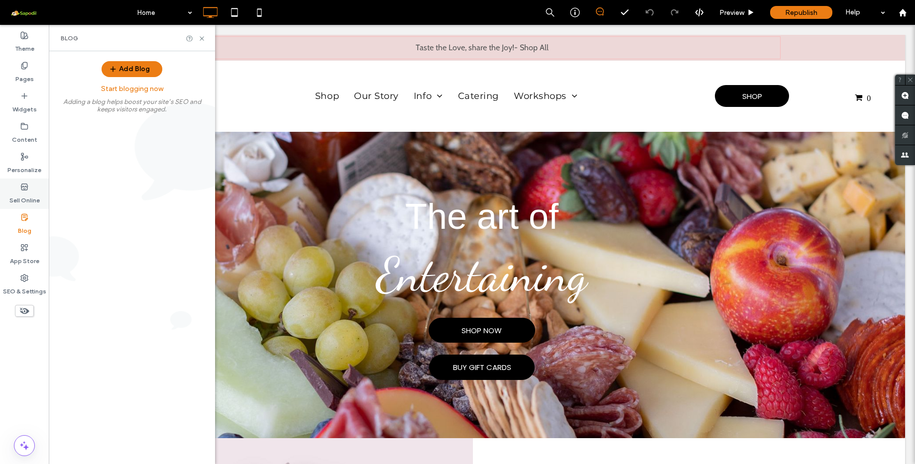
click at [22, 195] on label "Sell Online" at bounding box center [24, 198] width 30 height 14
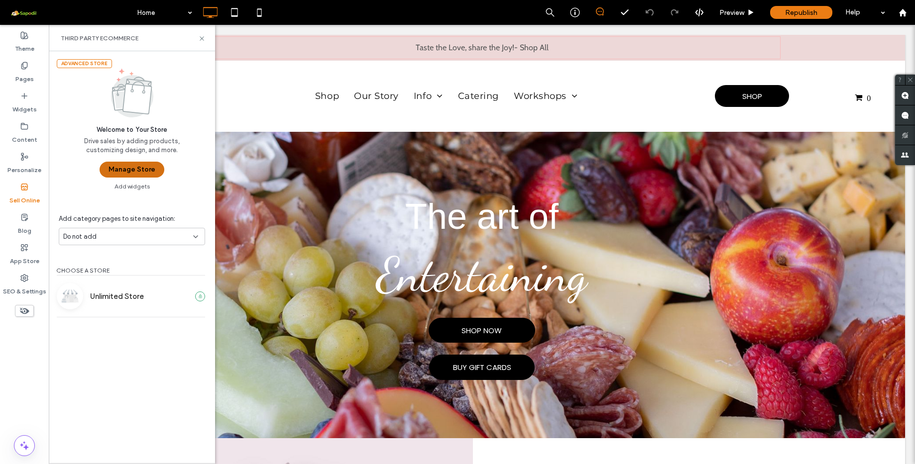
click at [126, 168] on button "Manage Store" at bounding box center [132, 170] width 65 height 16
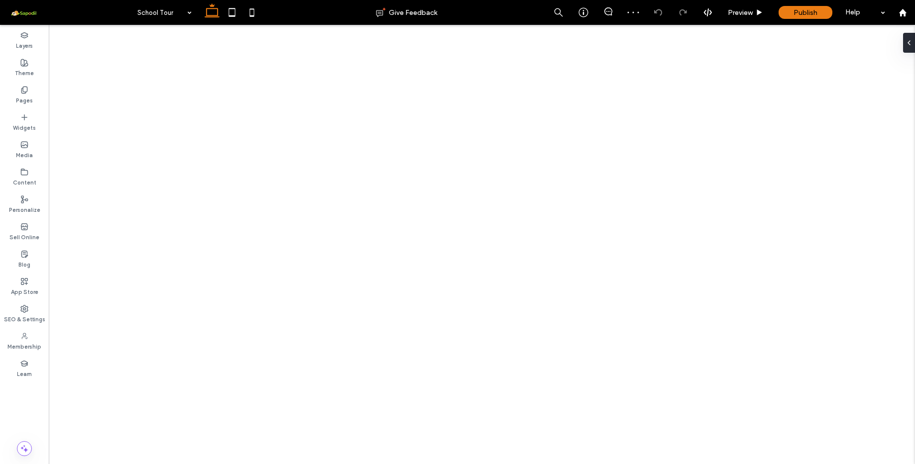
select select "**********"
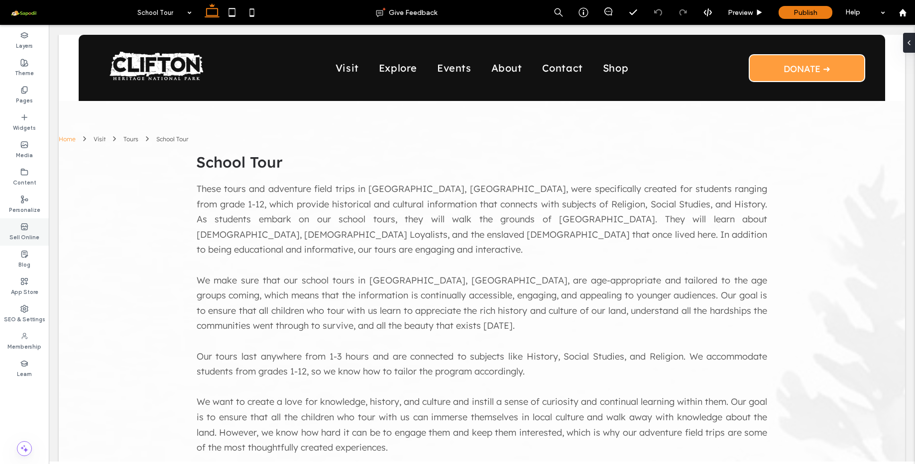
click at [29, 231] on label "Sell Online" at bounding box center [24, 236] width 30 height 11
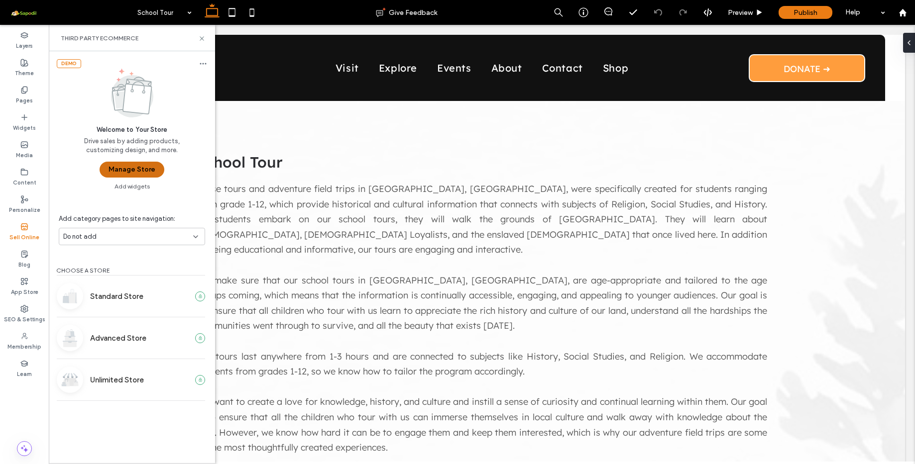
click at [140, 162] on button "Manage Store" at bounding box center [132, 170] width 65 height 16
